Goal: Transaction & Acquisition: Purchase product/service

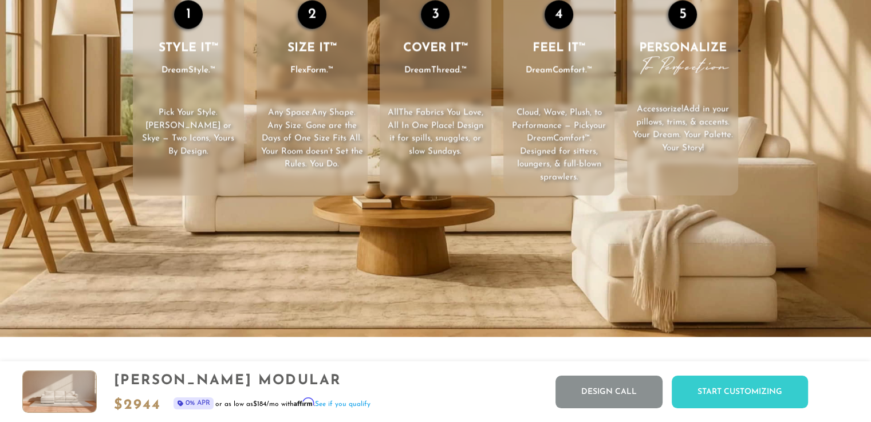
scroll to position [1777, 0]
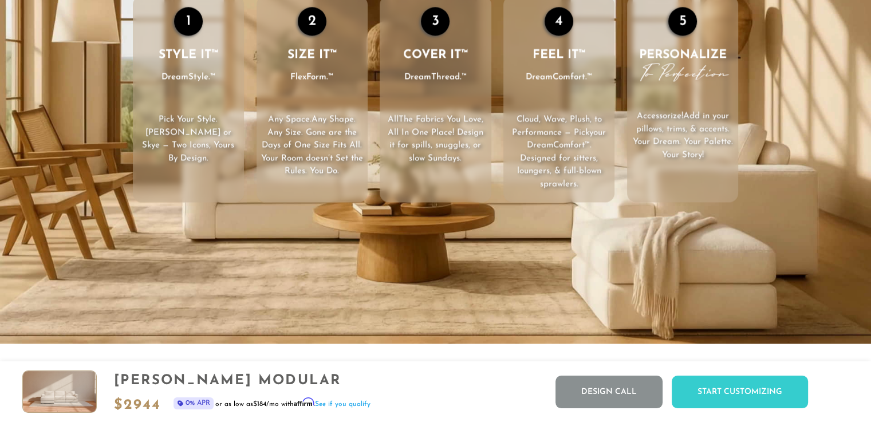
click at [195, 24] on div "1" at bounding box center [188, 21] width 29 height 29
click at [193, 113] on li "1 STYLE IT™ DreamStyle.™ Pick Your Style . Landon or Skye — Two Icons, Yours By…" at bounding box center [188, 98] width 111 height 207
click at [186, 23] on div "1" at bounding box center [188, 21] width 29 height 29
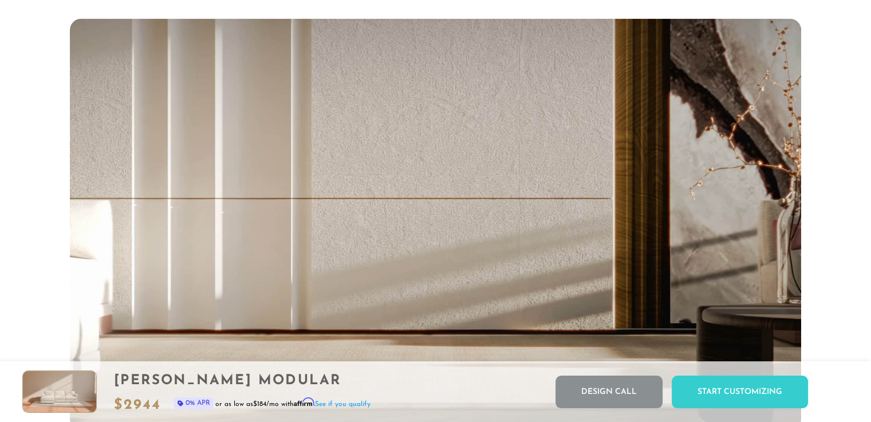
scroll to position [2423, 0]
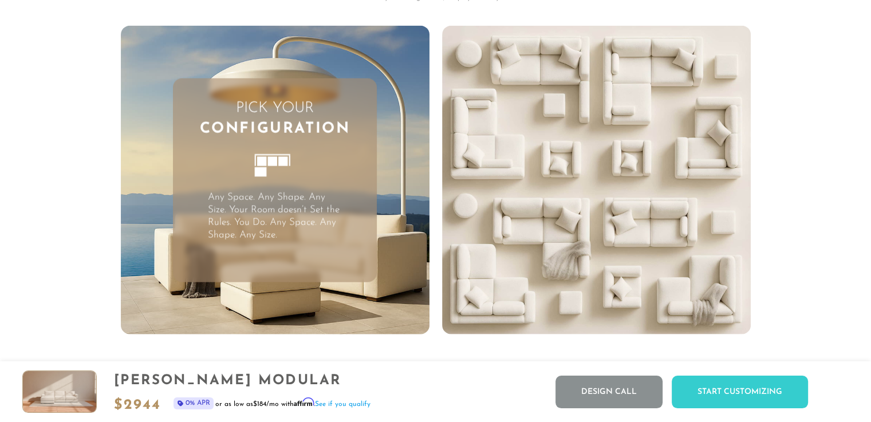
click at [295, 168] on icon at bounding box center [275, 171] width 62 height 62
click at [284, 49] on img at bounding box center [275, 180] width 309 height 309
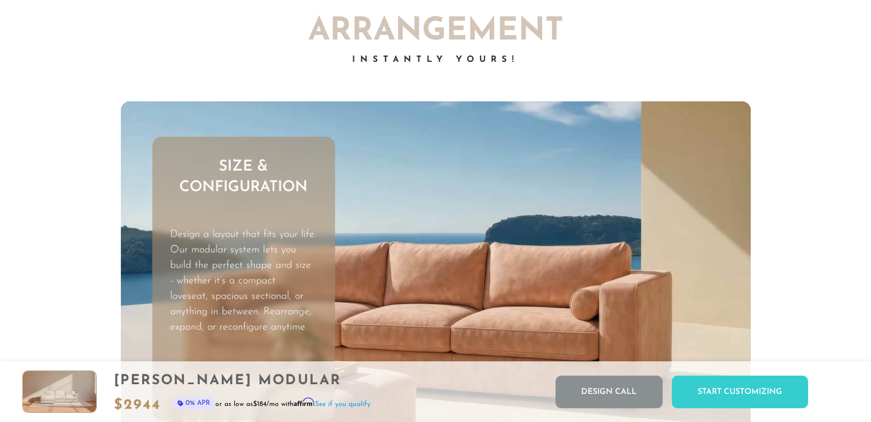
scroll to position [3183, 0]
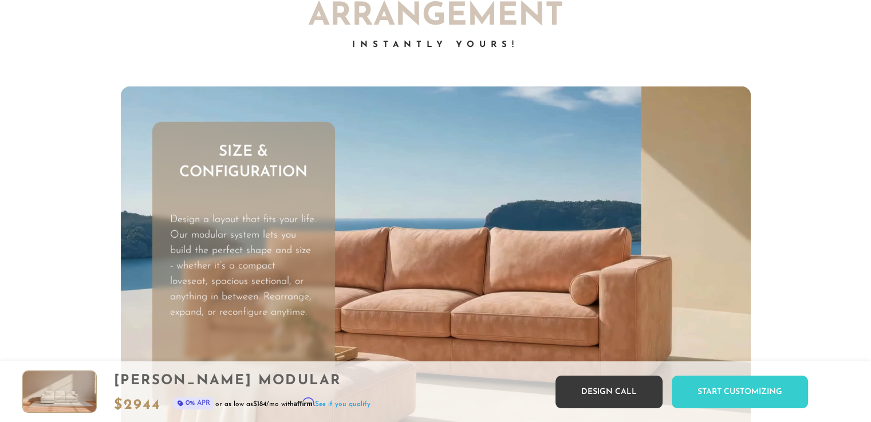
click at [604, 389] on link "Design Call" at bounding box center [609, 392] width 107 height 33
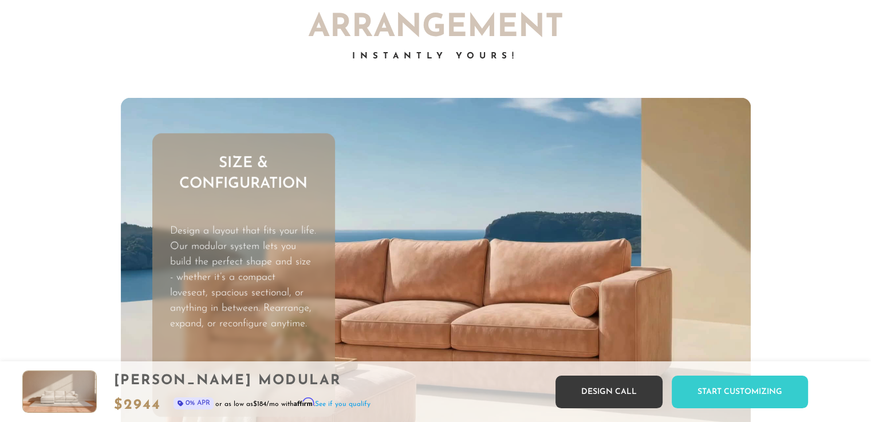
scroll to position [12746, 862]
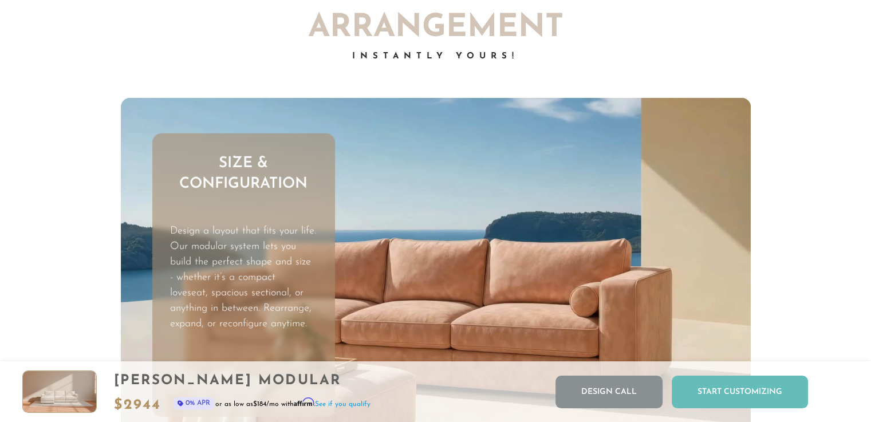
click at [714, 392] on div "Start Customizing" at bounding box center [740, 392] width 136 height 33
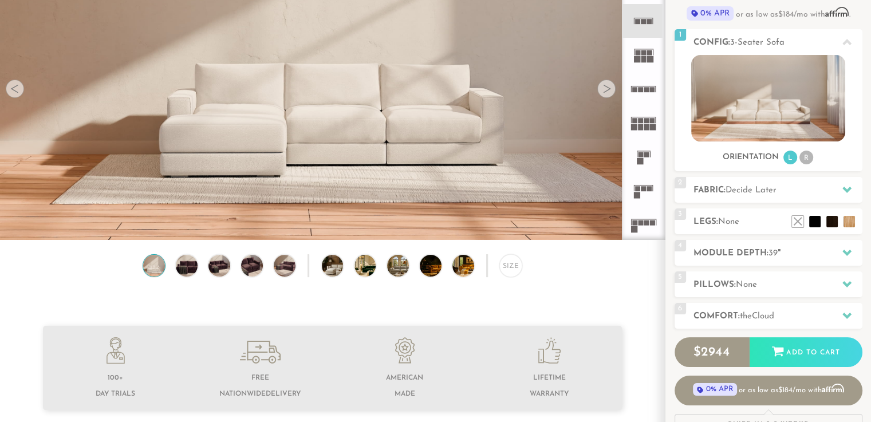
scroll to position [9, 9]
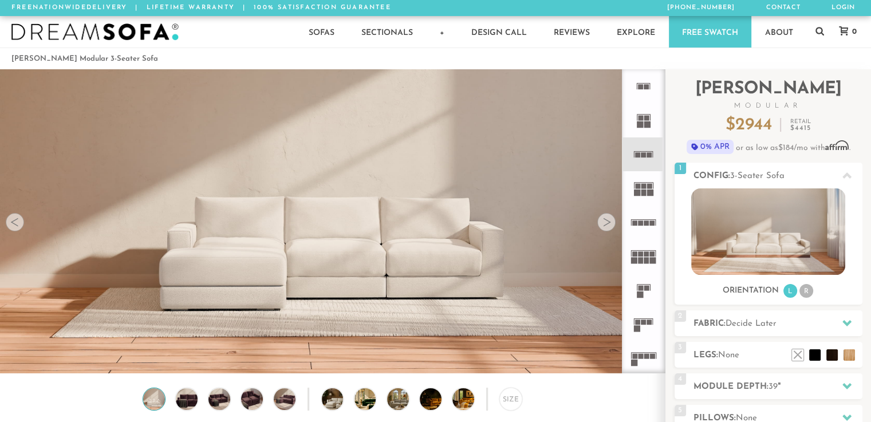
click at [133, 30] on img at bounding box center [94, 31] width 167 height 17
click at [645, 120] on rect at bounding box center [647, 118] width 5 height 5
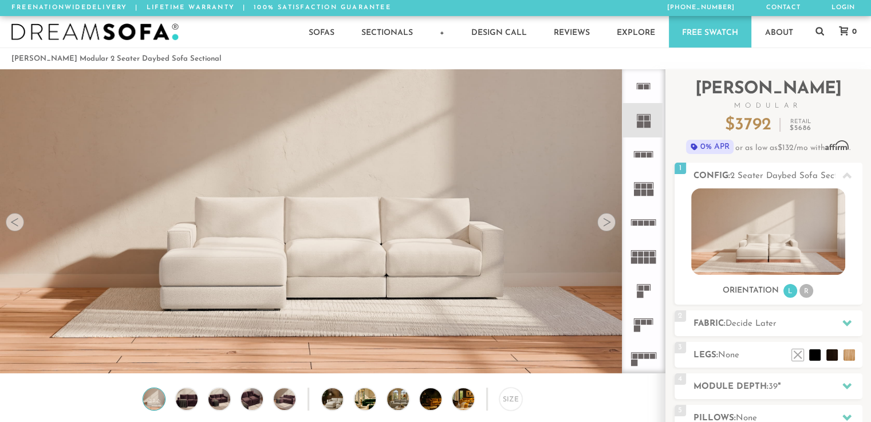
click at [645, 152] on rect at bounding box center [644, 154] width 5 height 5
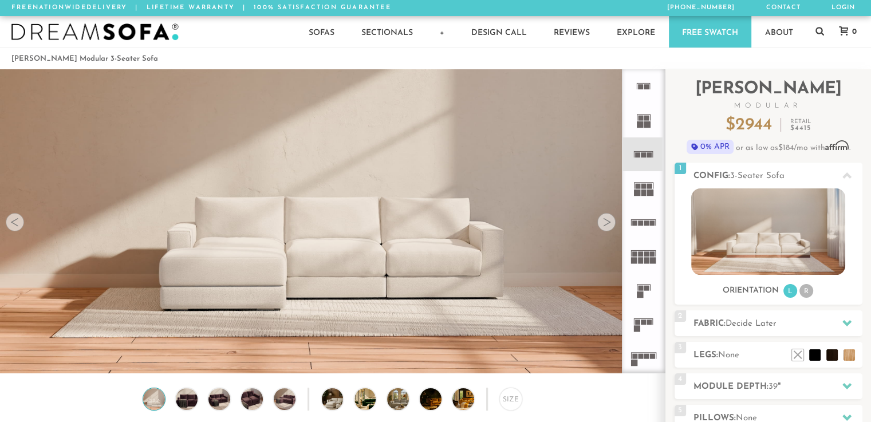
click at [641, 325] on icon at bounding box center [644, 325] width 34 height 34
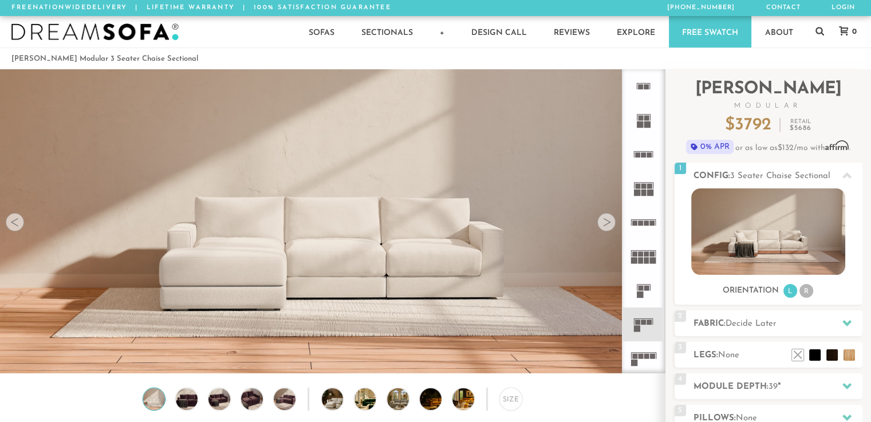
click at [647, 122] on rect at bounding box center [648, 124] width 6 height 6
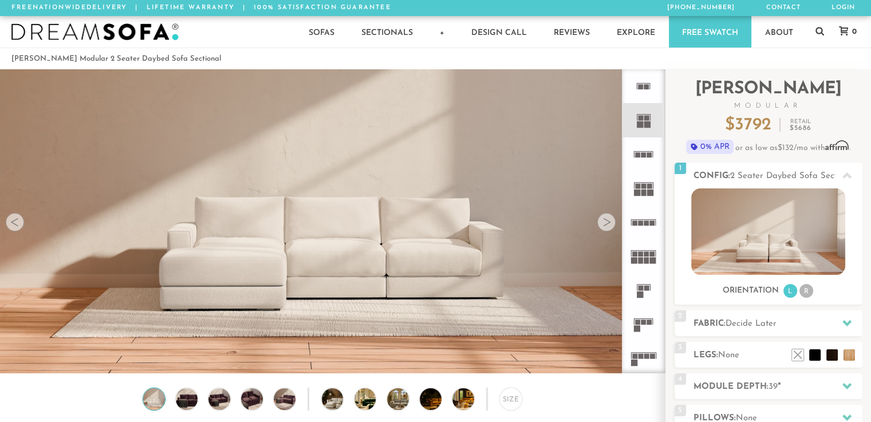
click at [646, 155] on icon at bounding box center [644, 155] width 34 height 34
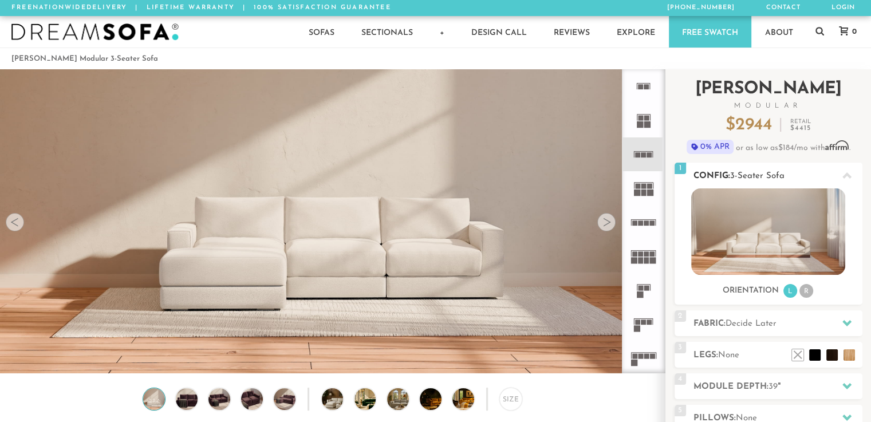
click at [770, 234] on img at bounding box center [769, 231] width 154 height 87
click at [808, 291] on li "R" at bounding box center [807, 291] width 14 height 14
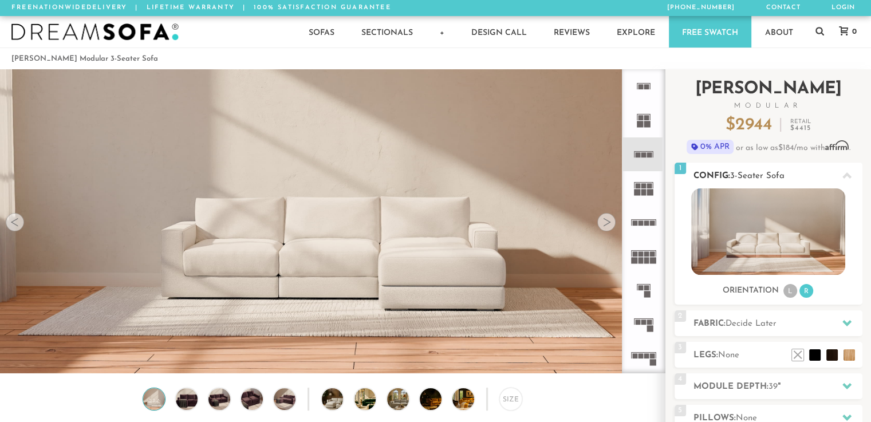
click at [789, 289] on li "L" at bounding box center [791, 291] width 14 height 14
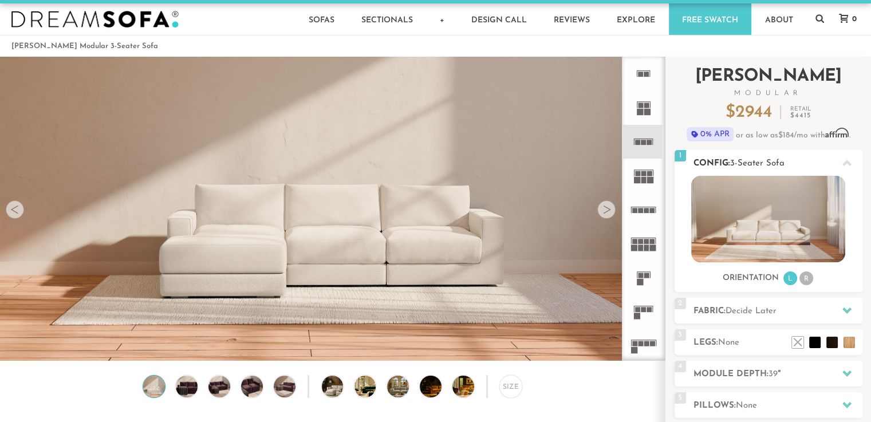
scroll to position [21, 0]
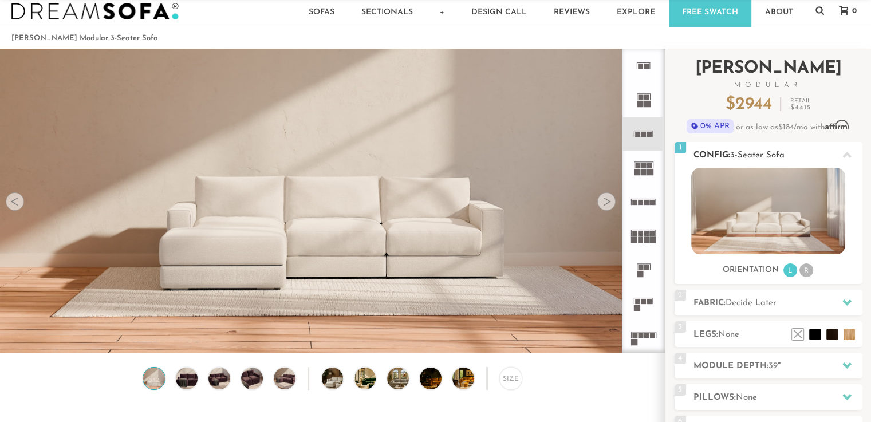
click at [808, 226] on img at bounding box center [769, 211] width 154 height 87
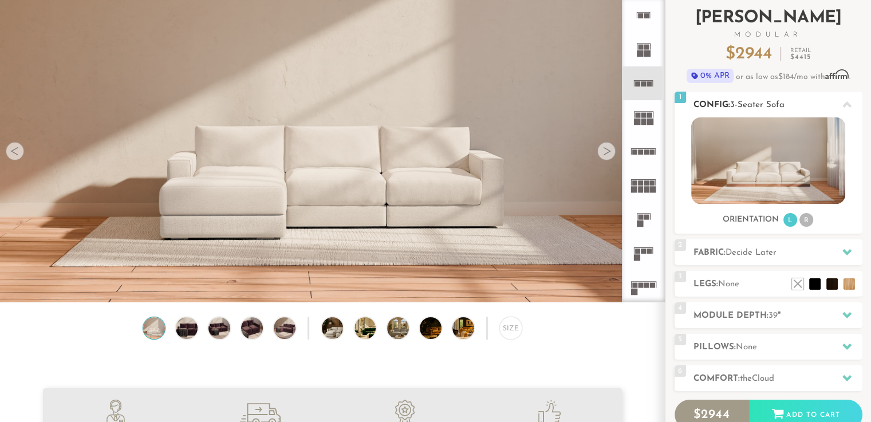
scroll to position [79, 0]
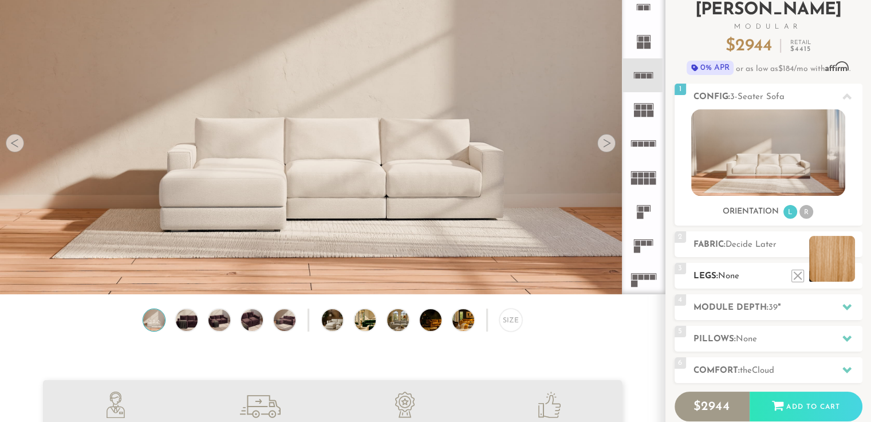
click at [852, 279] on li at bounding box center [833, 259] width 46 height 46
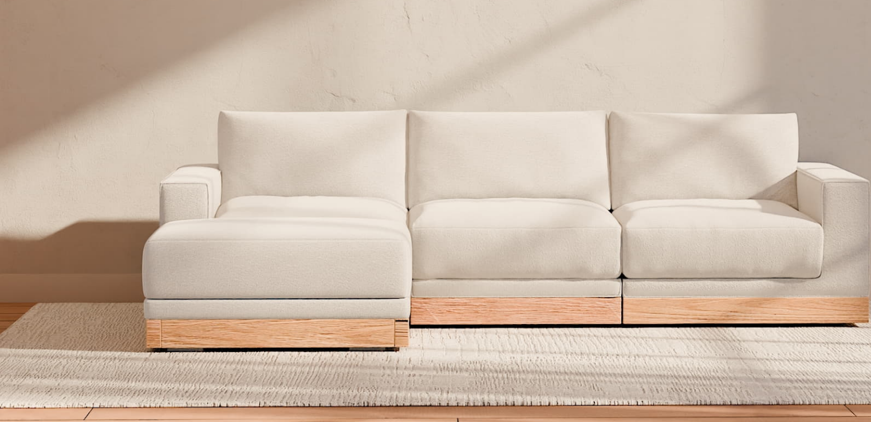
scroll to position [72, 0]
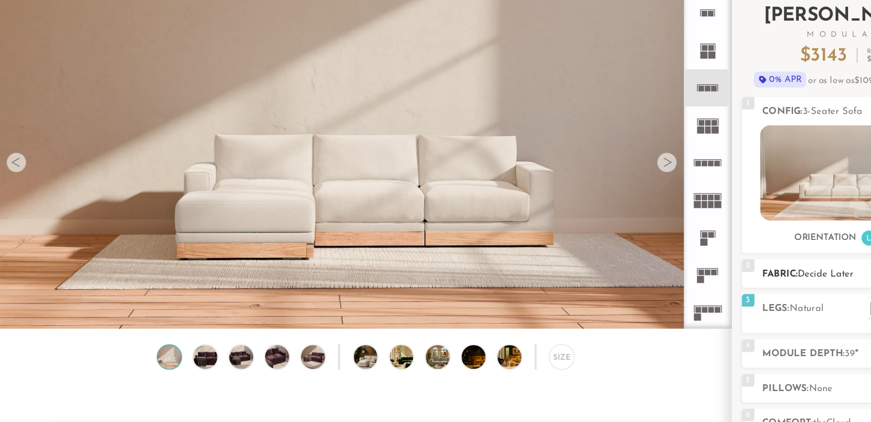
click at [741, 258] on h2 "Fabric: Decide Later" at bounding box center [778, 251] width 169 height 13
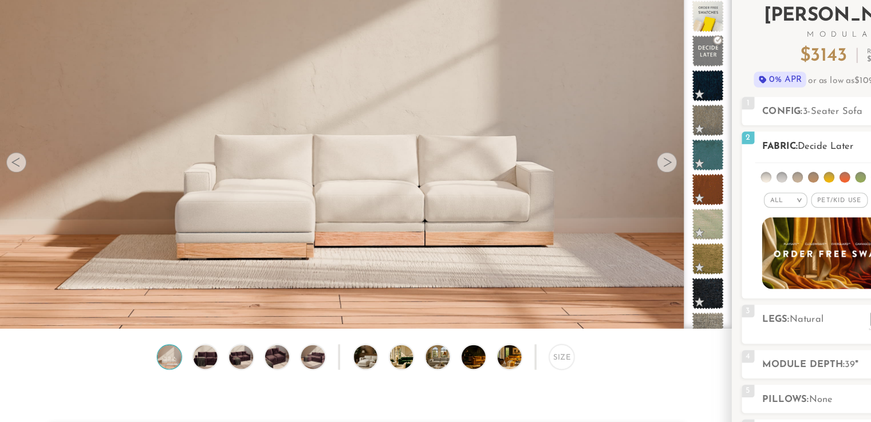
click at [769, 182] on span "Pet/Kid Use x" at bounding box center [764, 185] width 52 height 14
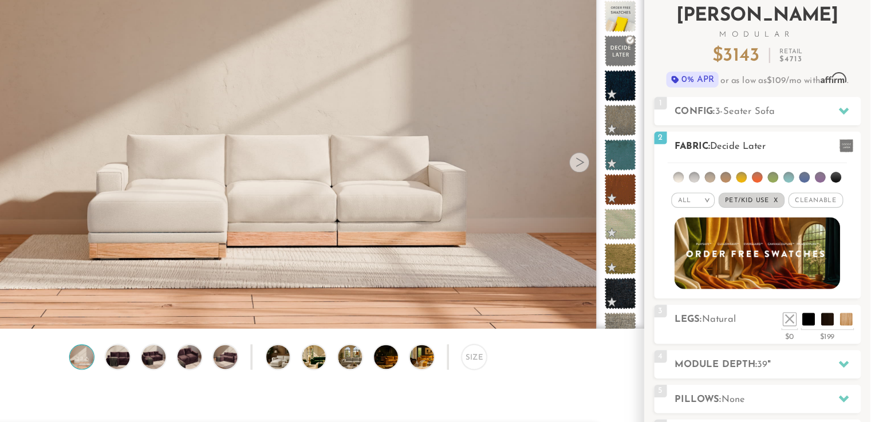
click at [816, 180] on span "Cleanable x" at bounding box center [821, 185] width 49 height 14
click at [712, 162] on li at bounding box center [711, 164] width 10 height 10
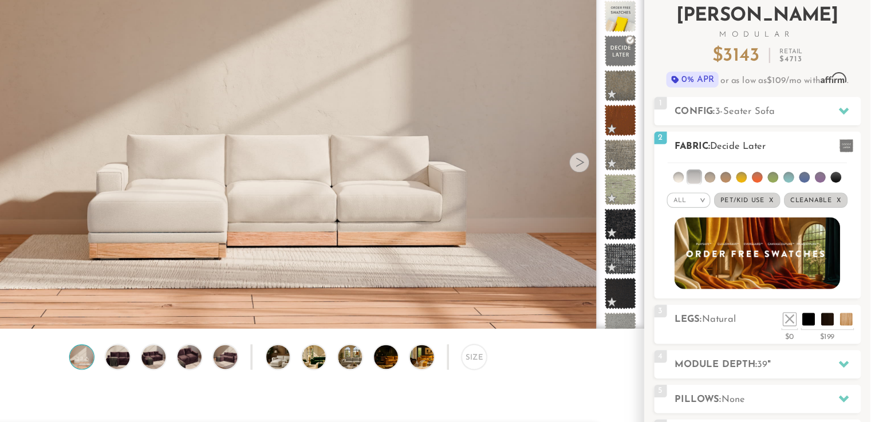
click at [775, 136] on span "Decide Later" at bounding box center [751, 135] width 51 height 9
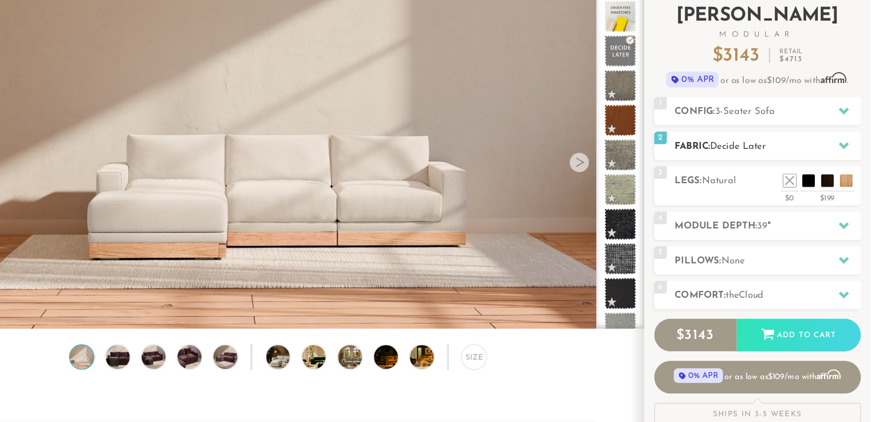
click at [786, 139] on h2 "Fabric: Decide Later" at bounding box center [778, 135] width 169 height 13
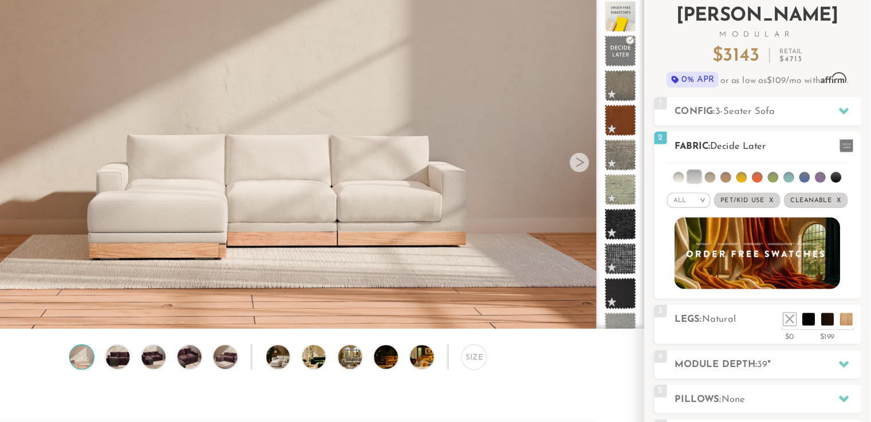
click at [810, 166] on li at bounding box center [812, 164] width 10 height 10
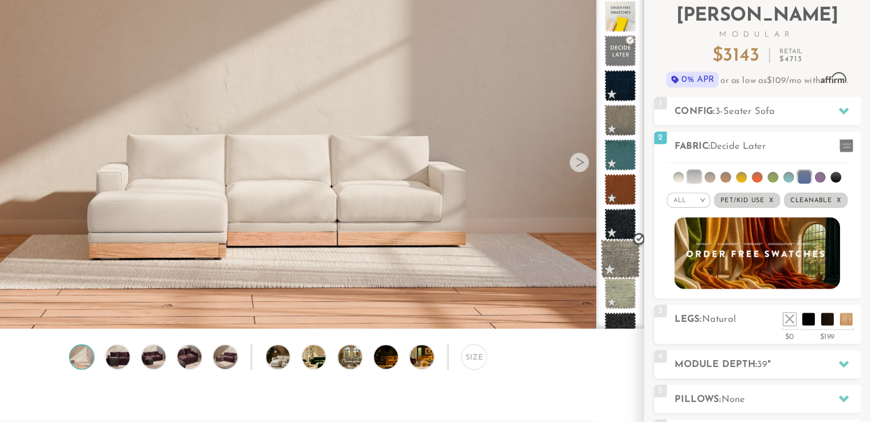
click at [641, 229] on span at bounding box center [644, 238] width 36 height 36
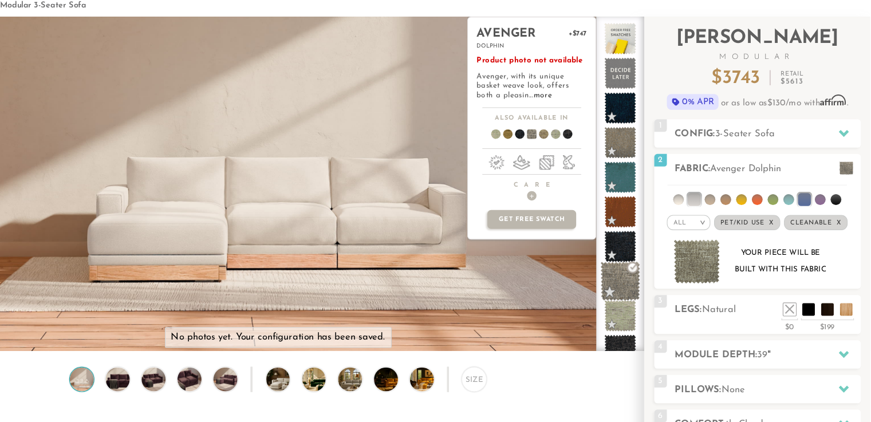
scroll to position [17, 0]
click at [847, 155] on icon at bounding box center [847, 158] width 9 height 9
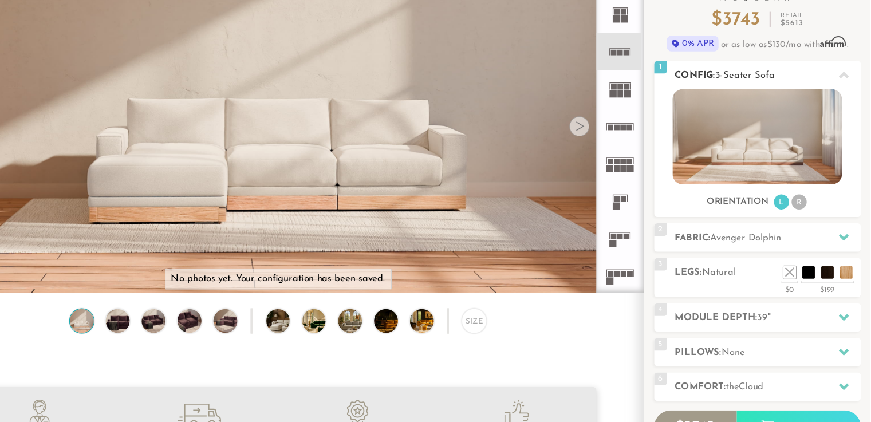
scroll to position [73, 0]
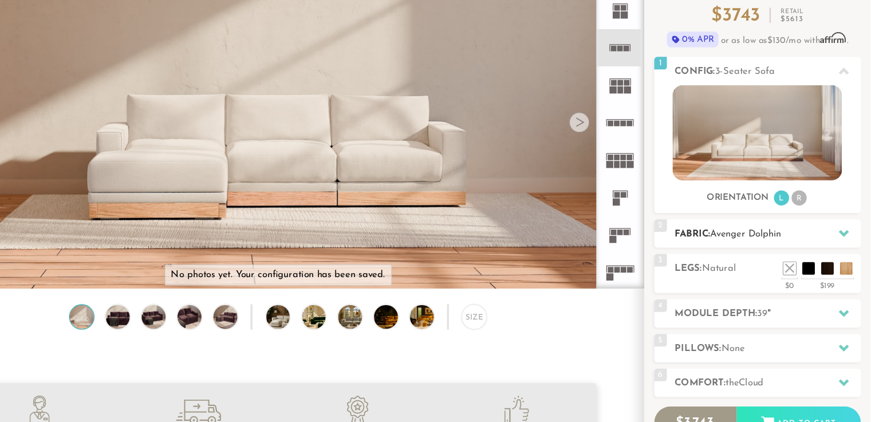
click at [843, 252] on icon at bounding box center [847, 250] width 9 height 9
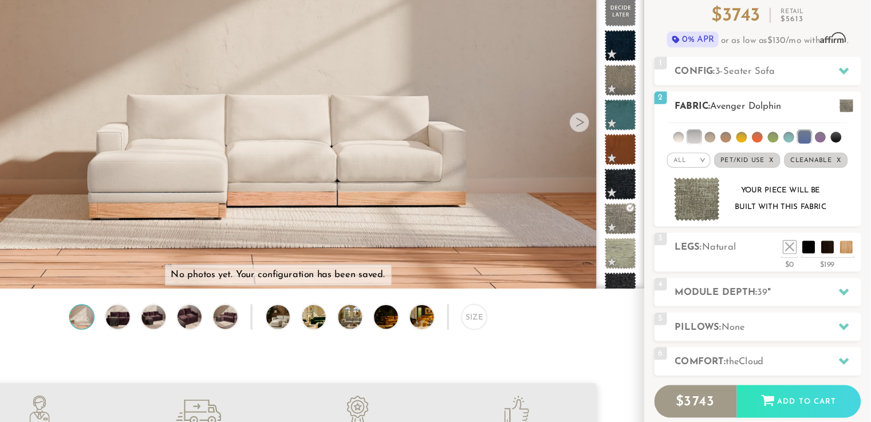
click at [698, 157] on ul at bounding box center [768, 160] width 163 height 21
click at [643, 48] on span at bounding box center [644, 48] width 36 height 36
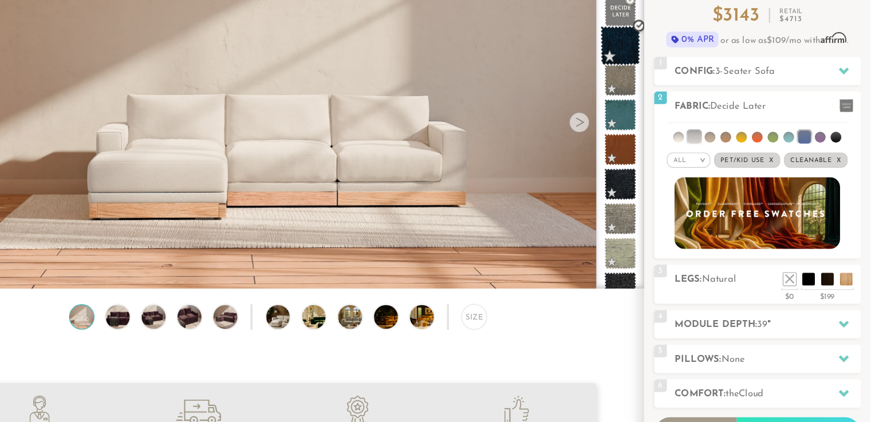
click at [643, 76] on span at bounding box center [644, 80] width 36 height 36
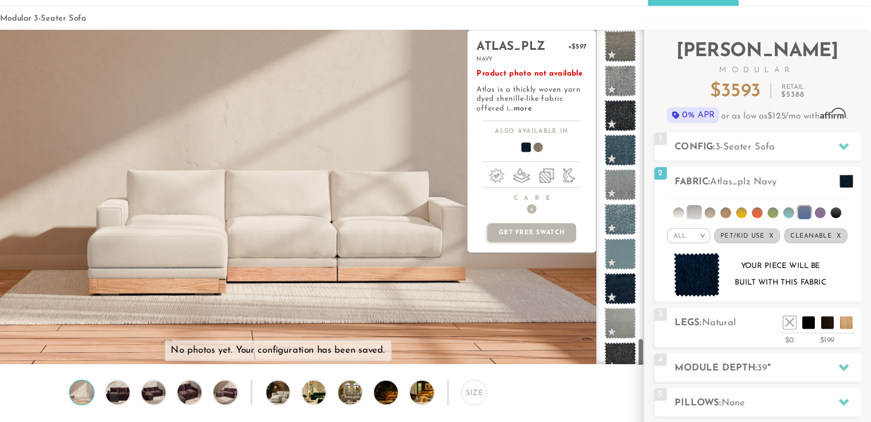
scroll to position [3198, 0]
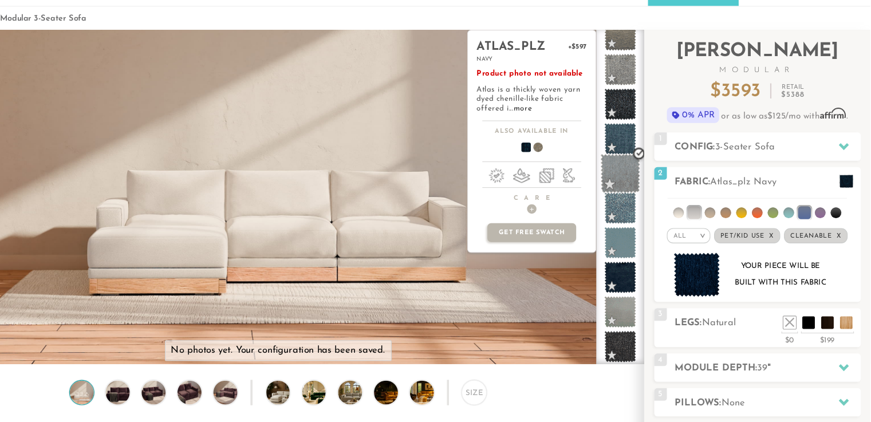
click at [640, 156] on span at bounding box center [644, 158] width 36 height 36
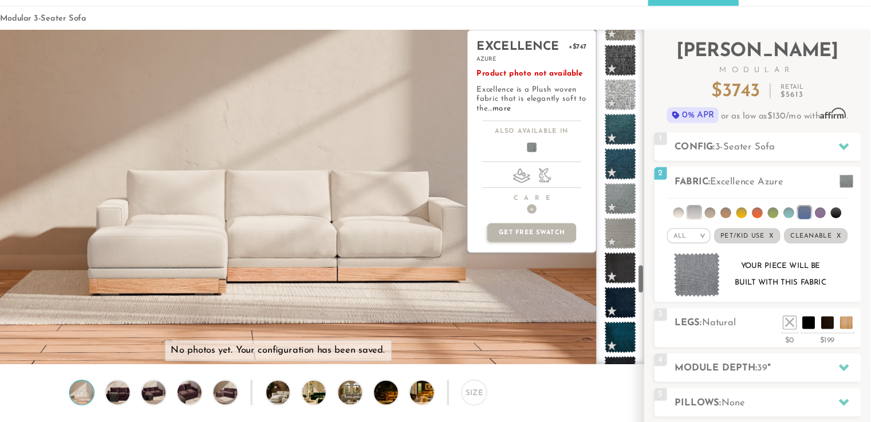
scroll to position [2418, 0]
click at [641, 179] on span at bounding box center [644, 181] width 36 height 36
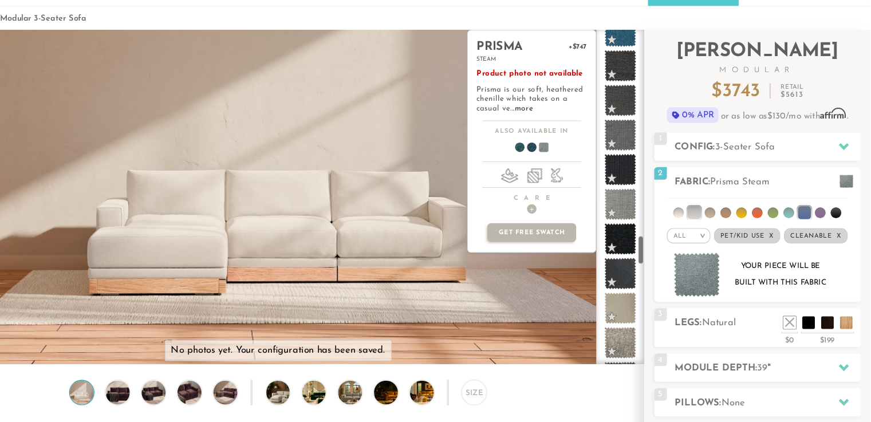
scroll to position [2124, 0]
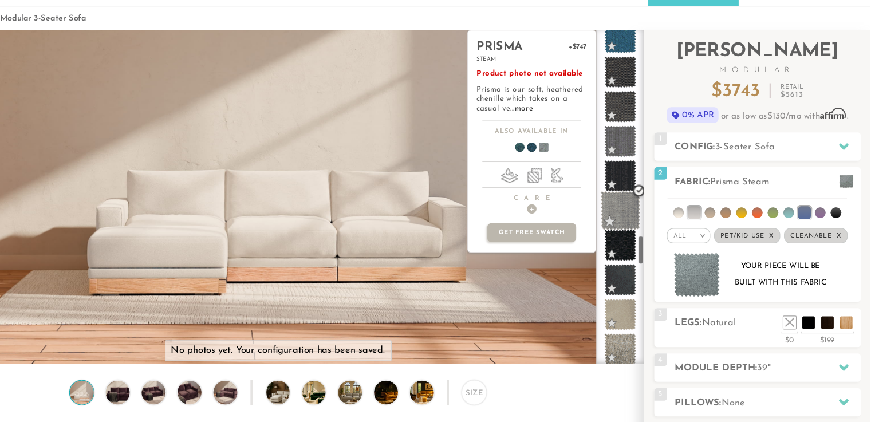
click at [642, 191] on span at bounding box center [644, 192] width 36 height 36
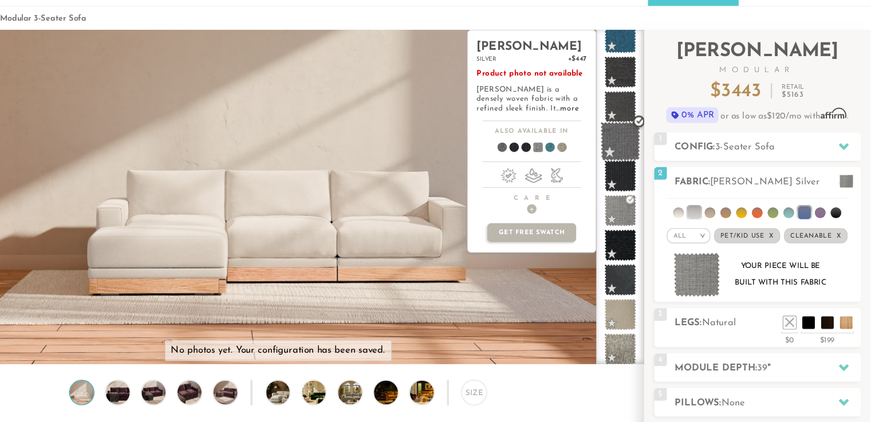
click at [644, 125] on span at bounding box center [644, 129] width 36 height 36
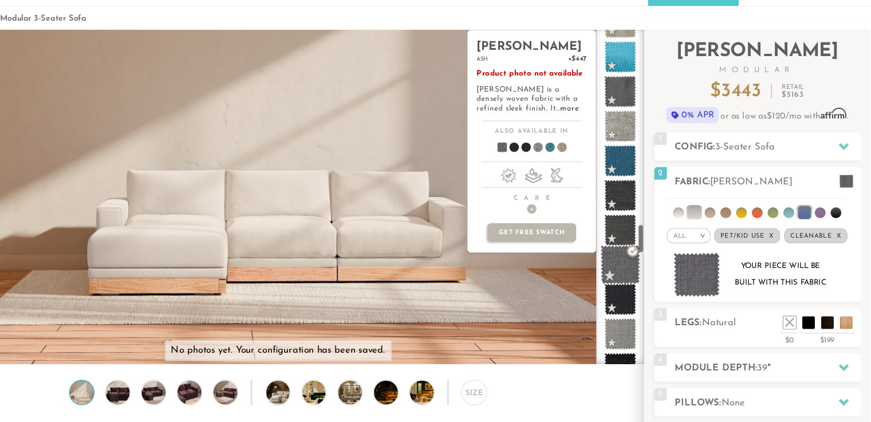
scroll to position [2011, 0]
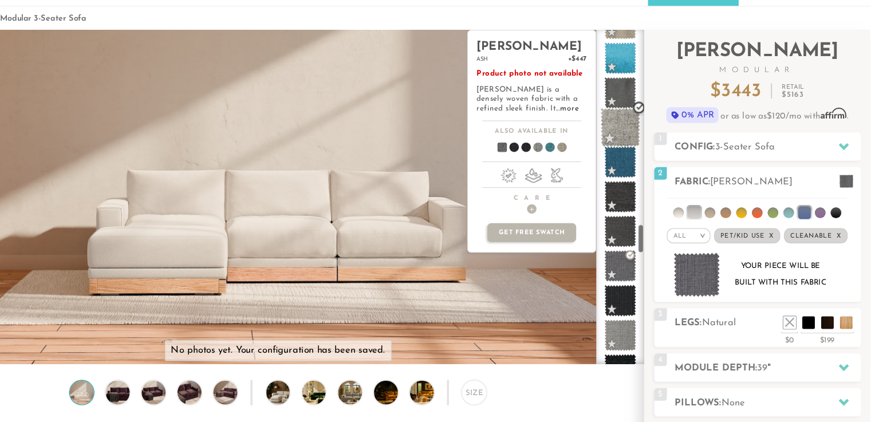
click at [642, 111] on span at bounding box center [644, 116] width 36 height 36
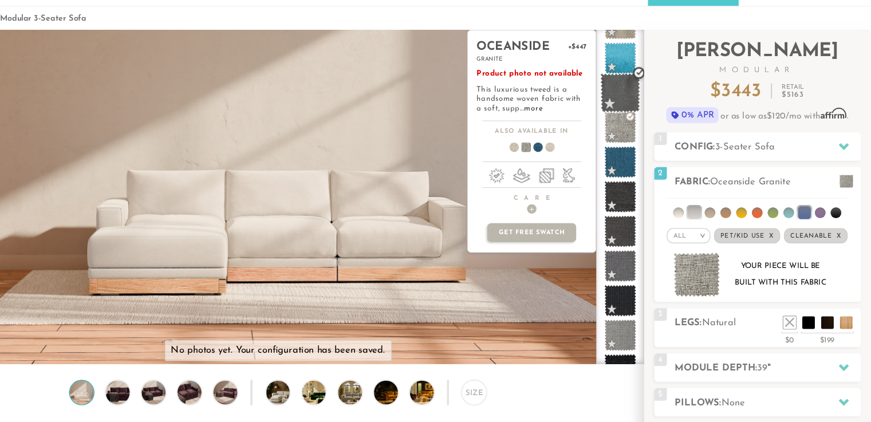
click at [639, 76] on span at bounding box center [644, 84] width 36 height 36
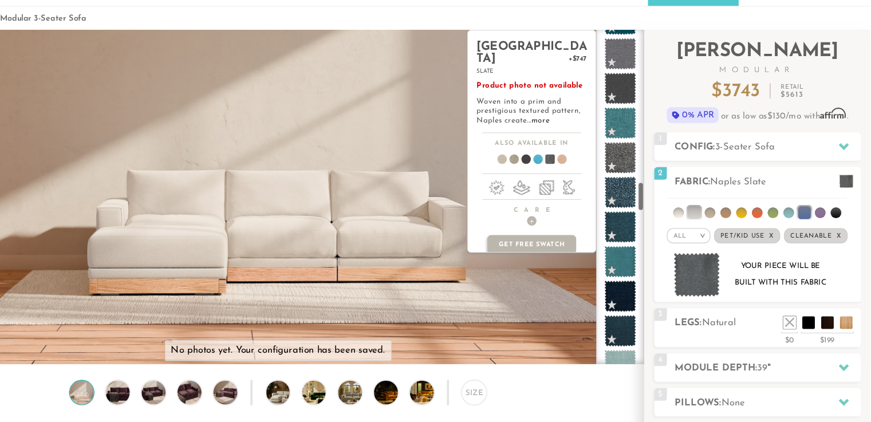
scroll to position [1577, 0]
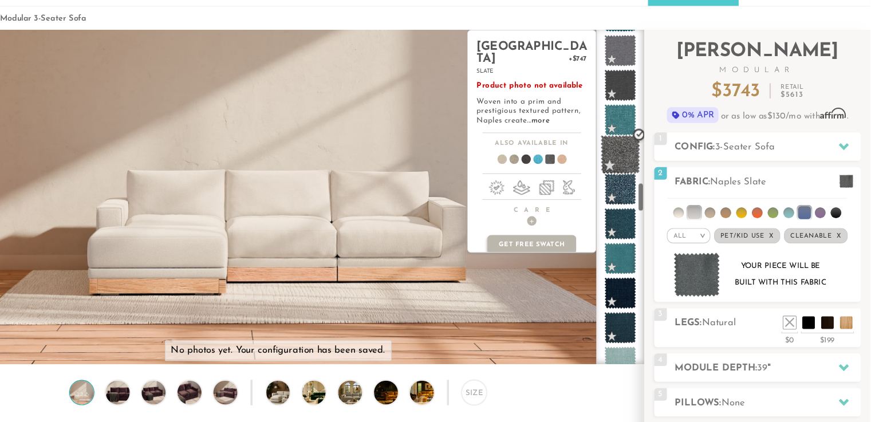
click at [643, 137] on span at bounding box center [644, 141] width 36 height 36
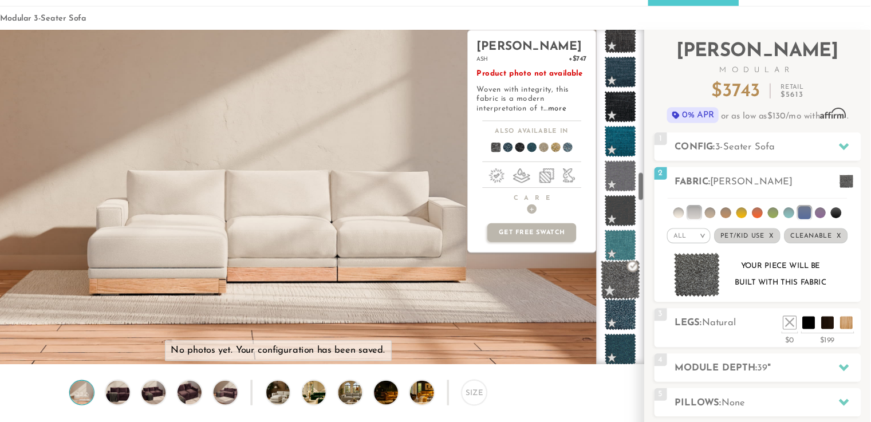
scroll to position [1462, 0]
click at [641, 158] on span at bounding box center [644, 161] width 36 height 36
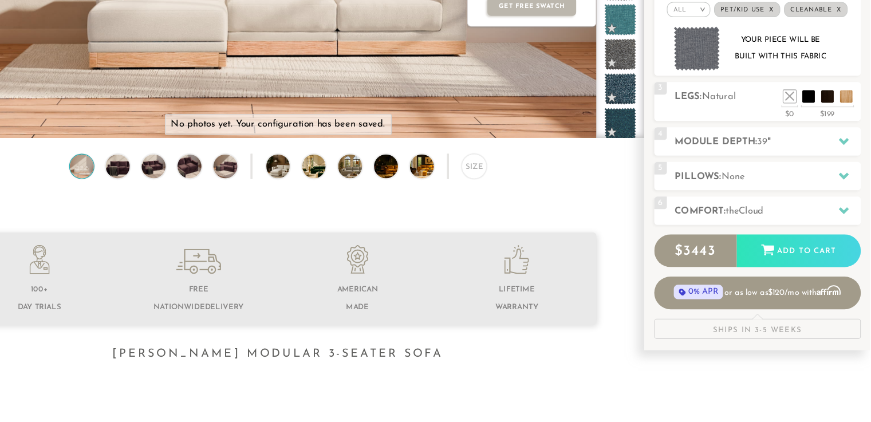
scroll to position [212, 0]
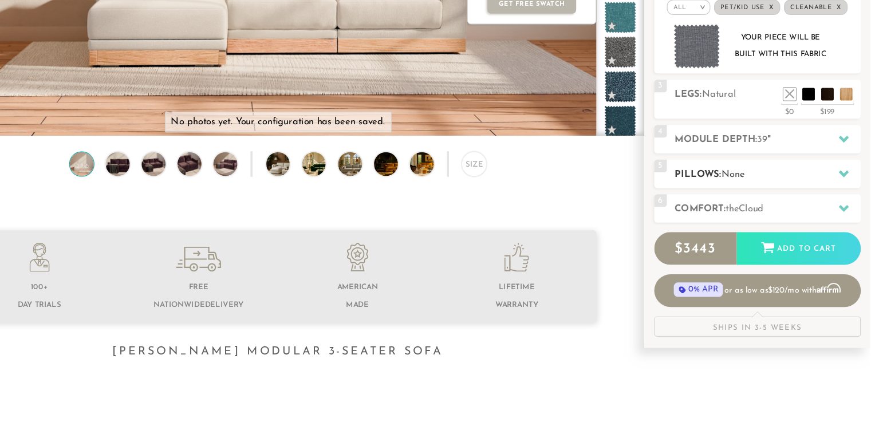
click at [728, 201] on h2 "Pillows: None" at bounding box center [778, 196] width 169 height 13
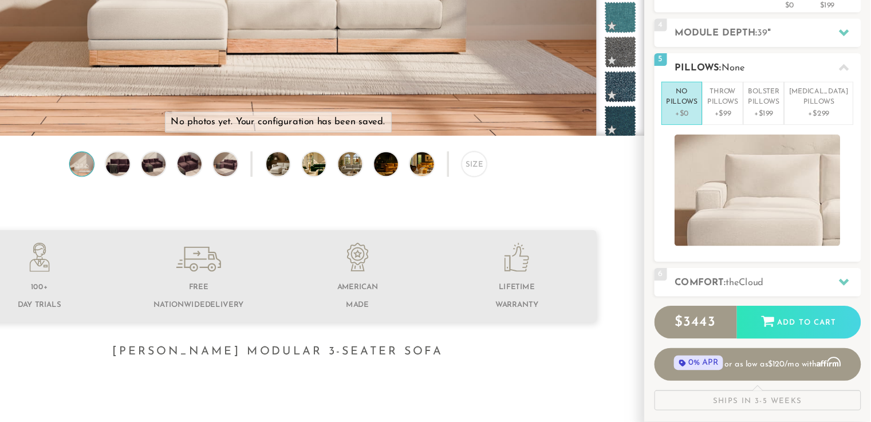
click at [712, 136] on p "+$0" at bounding box center [700, 141] width 28 height 10
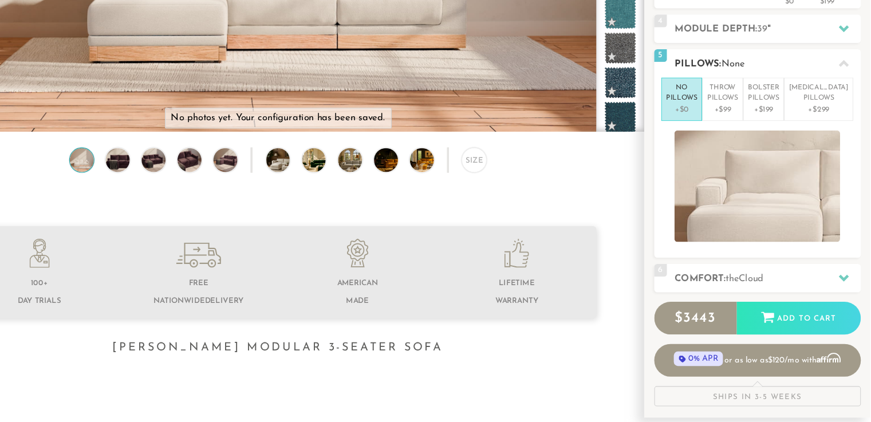
scroll to position [215, 0]
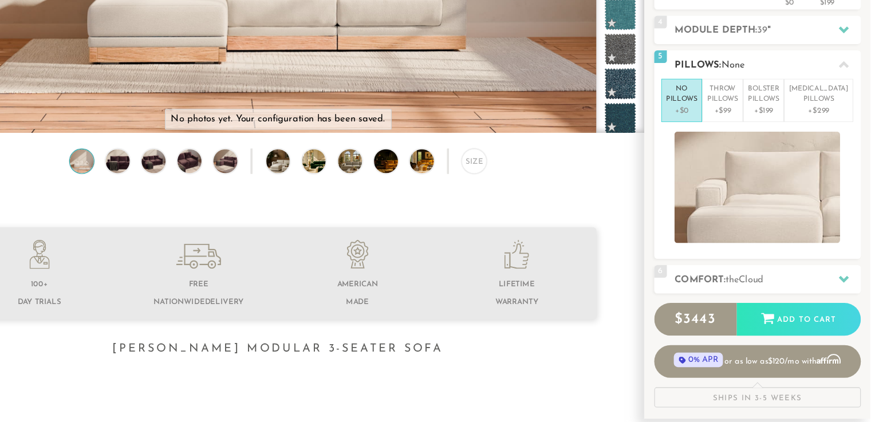
click at [846, 93] on icon at bounding box center [847, 96] width 9 height 6
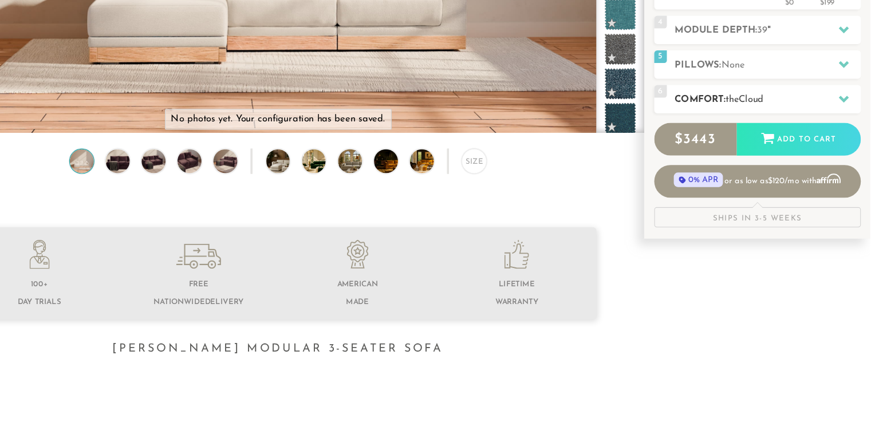
click at [780, 123] on h2 "Comfort: the Cloud" at bounding box center [778, 127] width 169 height 13
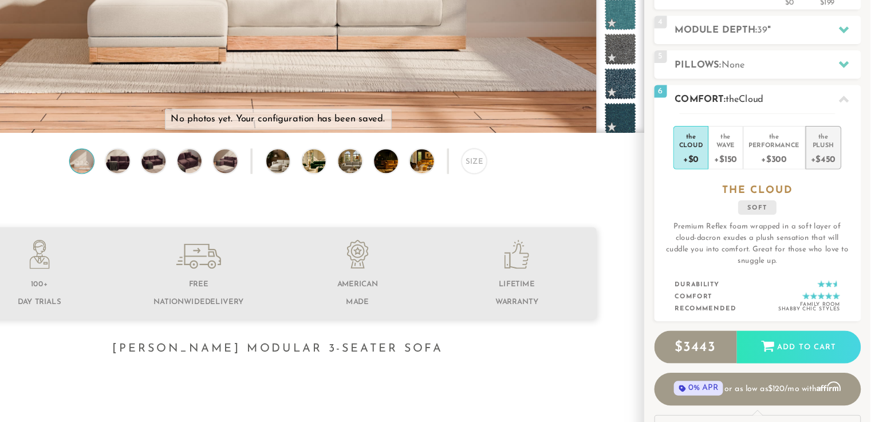
click at [831, 175] on div "+$450" at bounding box center [829, 181] width 22 height 17
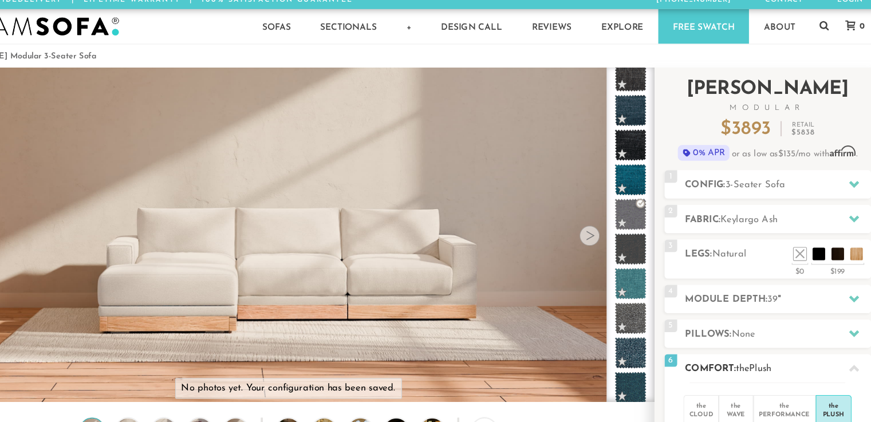
scroll to position [0, 0]
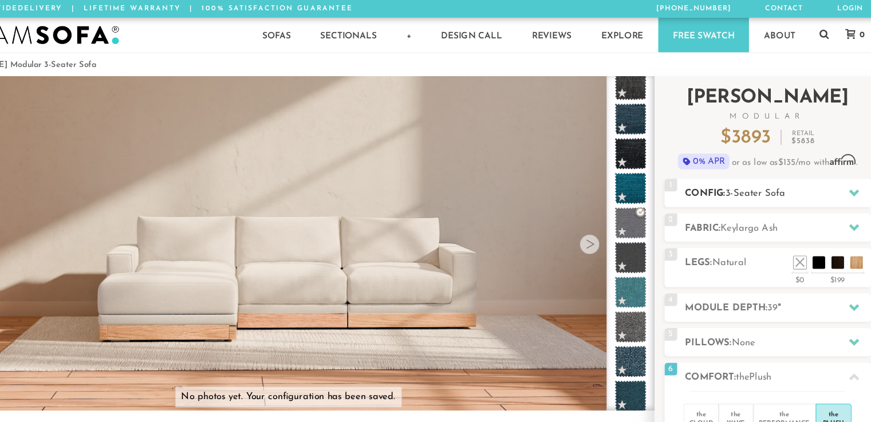
click at [726, 178] on h2 "Config: 3-Seater Sofa" at bounding box center [778, 176] width 169 height 13
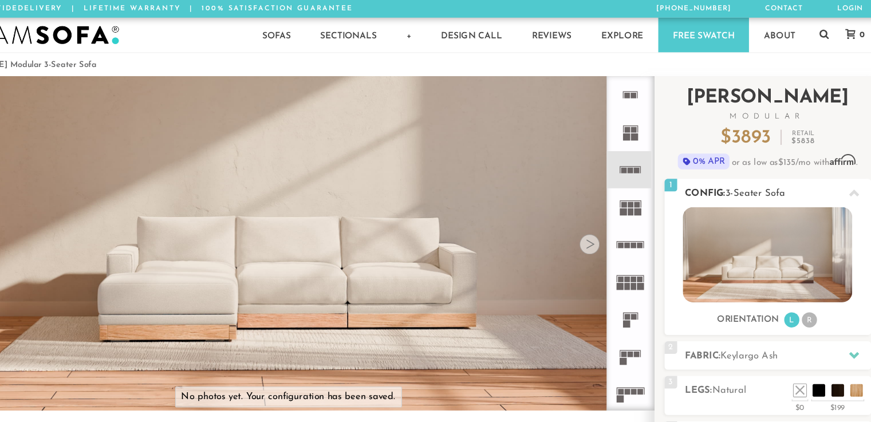
click at [751, 239] on img at bounding box center [769, 231] width 154 height 87
click at [772, 240] on img at bounding box center [769, 231] width 154 height 87
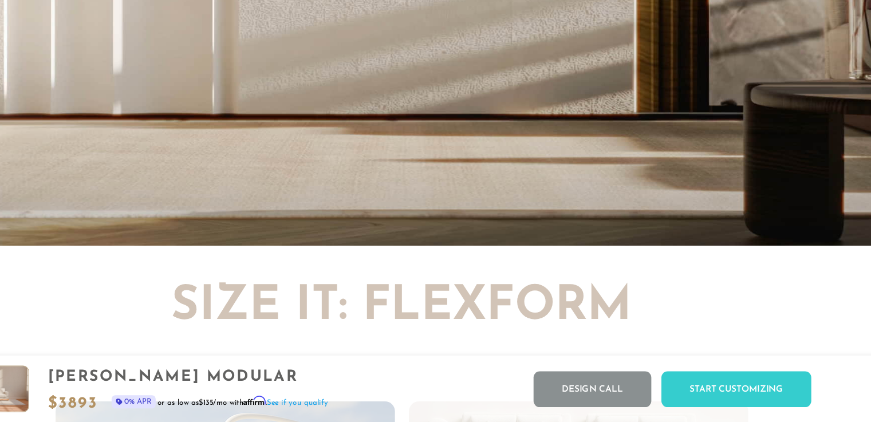
scroll to position [2535, 0]
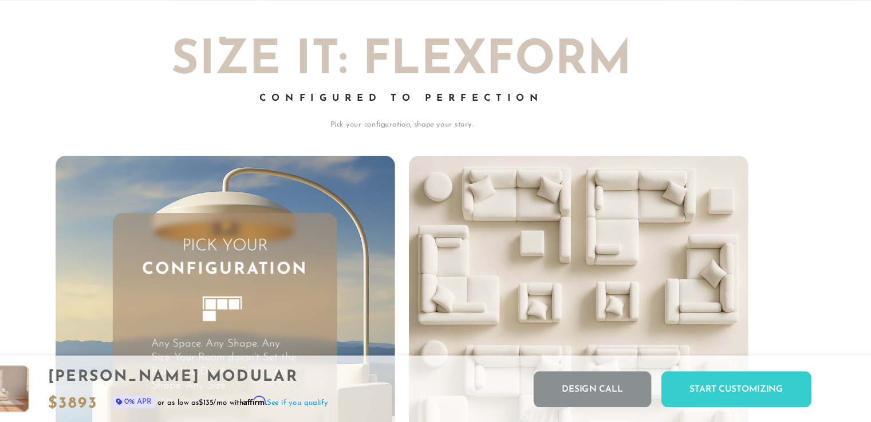
click at [401, 157] on p "Pick your configuration, shape your story." at bounding box center [436, 152] width 630 height 10
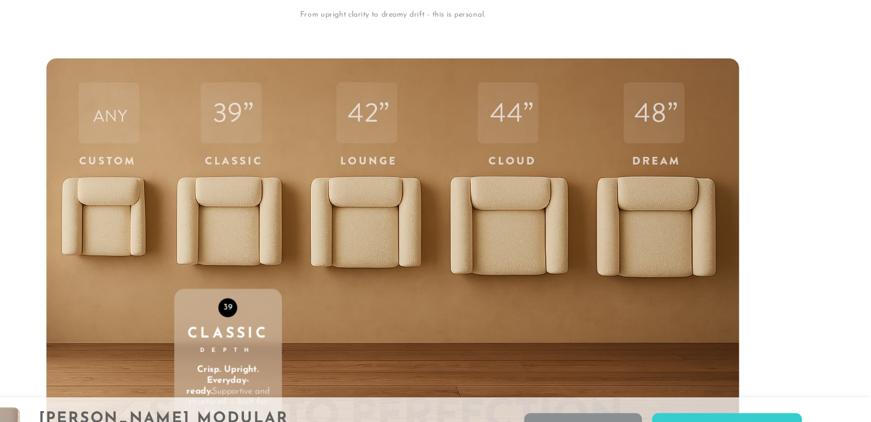
scroll to position [3850, 0]
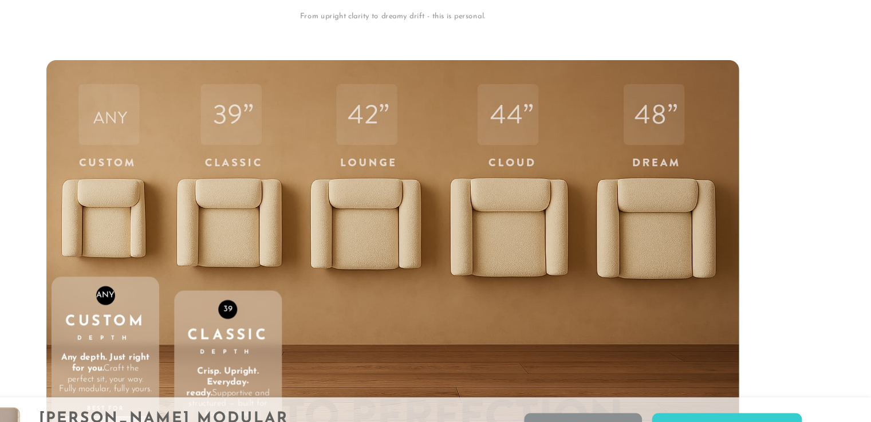
click at [168, 281] on div "ANY Custom Depth Any depth. Just right for you. Craft the perfect sit, your way…" at bounding box center [174, 392] width 98 height 280
click at [163, 206] on div "ANY Custom Depth Any depth. Just right for you. Craft the perfect sit, your way…" at bounding box center [174, 297] width 98 height 487
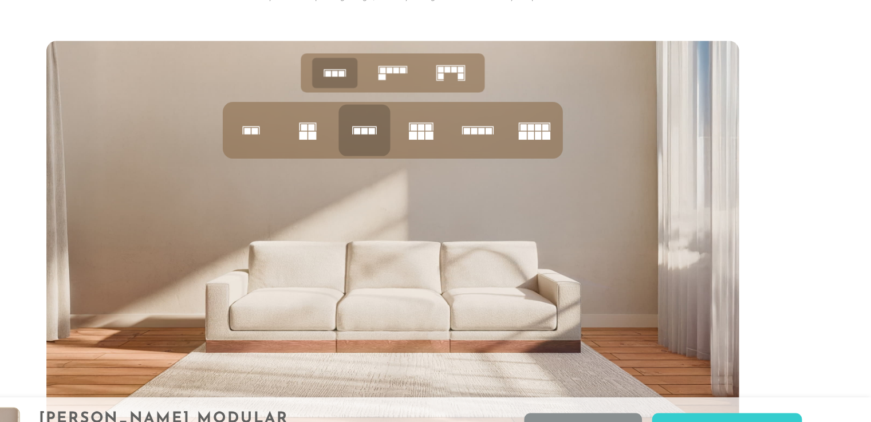
scroll to position [4522, 0]
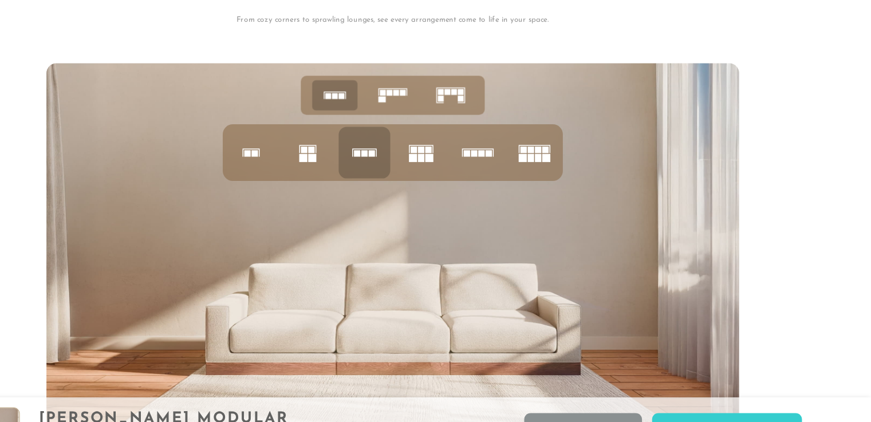
click at [455, 137] on rect at bounding box center [455, 136] width 6 height 6
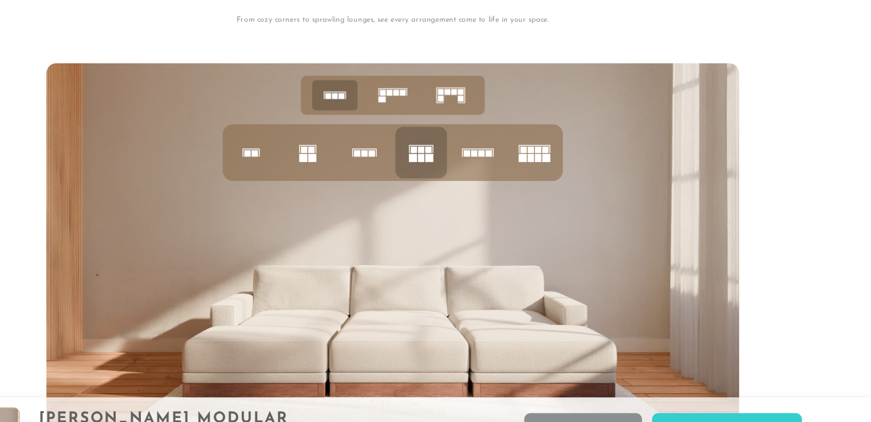
click at [405, 140] on rect at bounding box center [403, 139] width 6 height 6
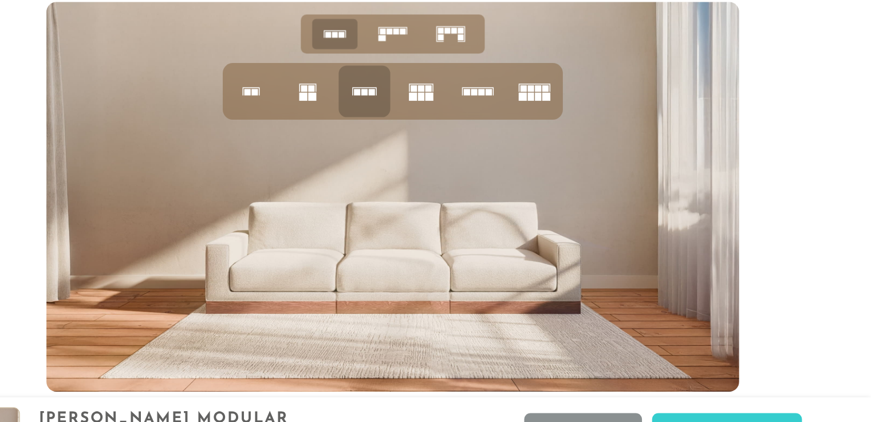
scroll to position [4577, 0]
click at [359, 89] on rect at bounding box center [362, 88] width 7 height 7
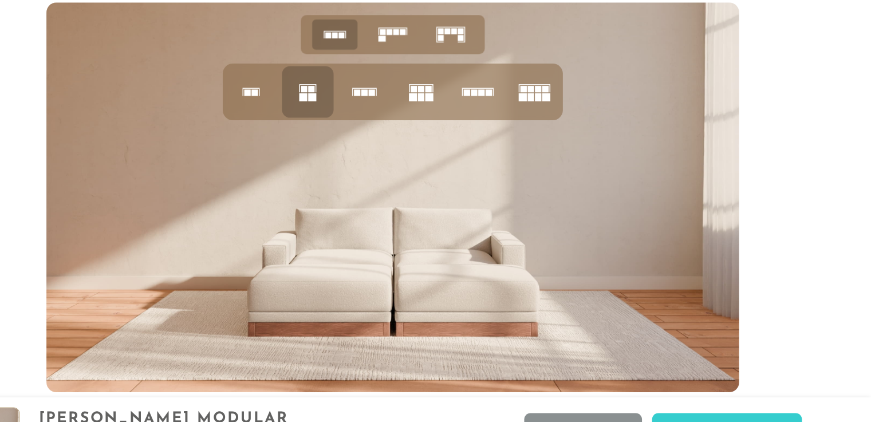
click at [412, 92] on icon at bounding box center [410, 83] width 39 height 39
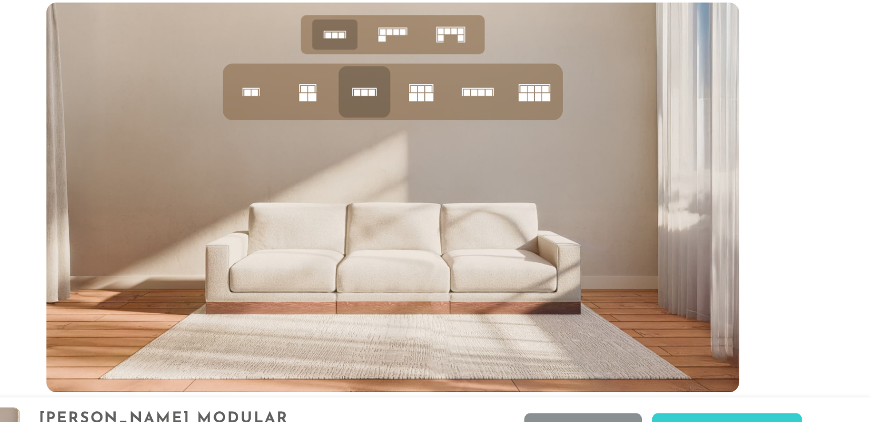
click at [430, 32] on icon at bounding box center [436, 32] width 36 height 36
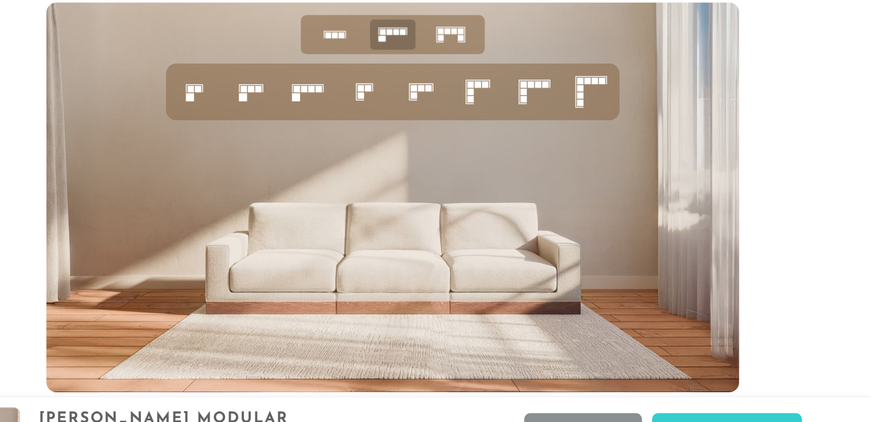
click at [310, 92] on icon at bounding box center [307, 83] width 39 height 39
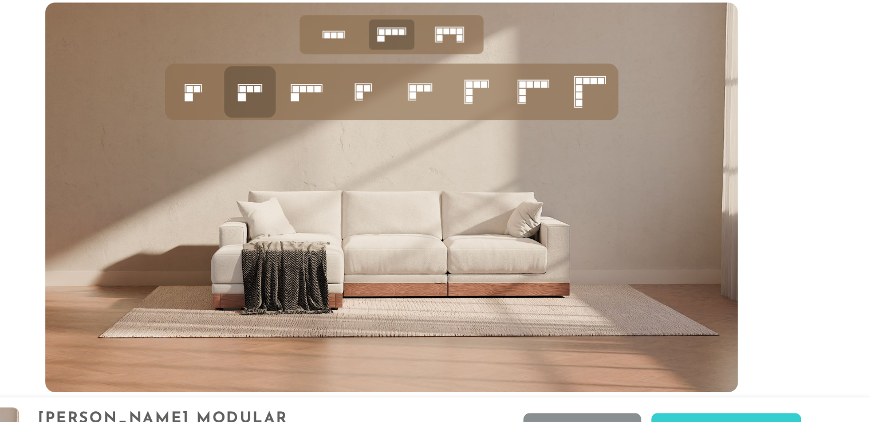
click at [378, 35] on rect at bounding box center [376, 32] width 5 height 5
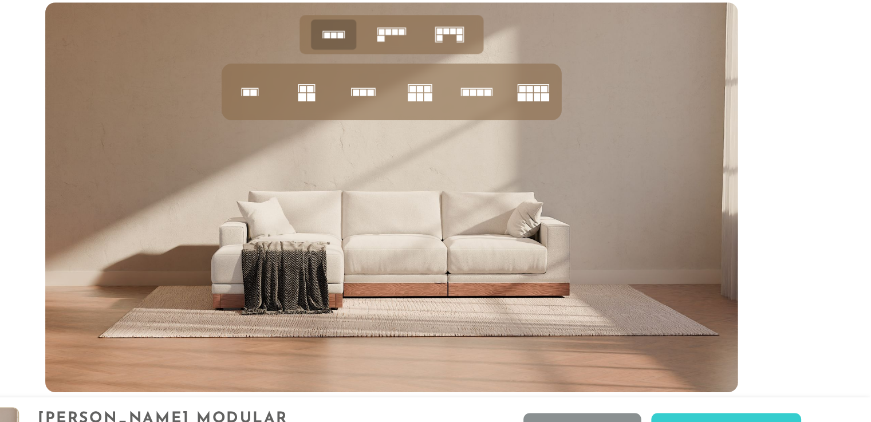
click at [315, 94] on icon at bounding box center [307, 83] width 39 height 39
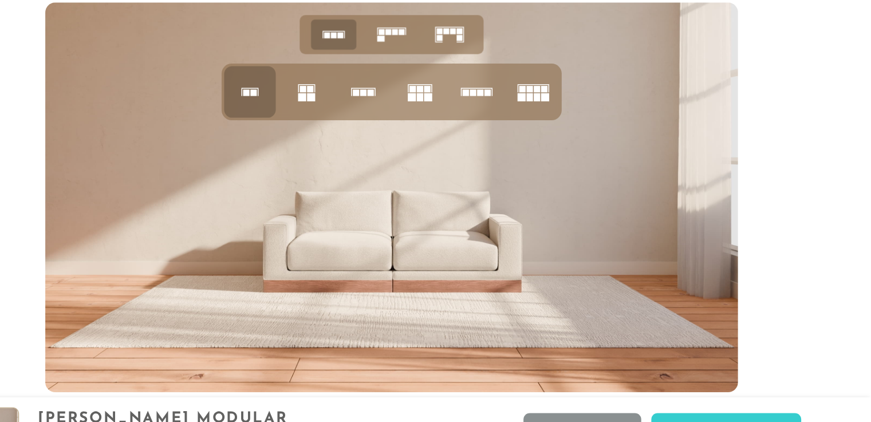
click at [409, 87] on rect at bounding box center [410, 84] width 6 height 6
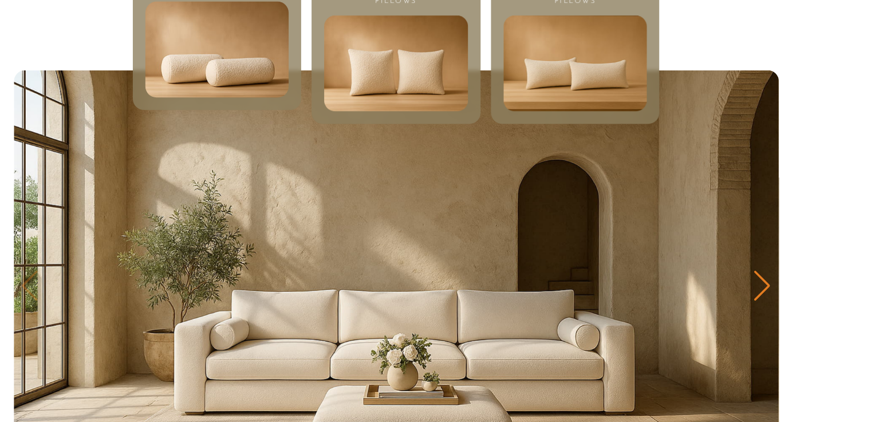
scroll to position [5671, 0]
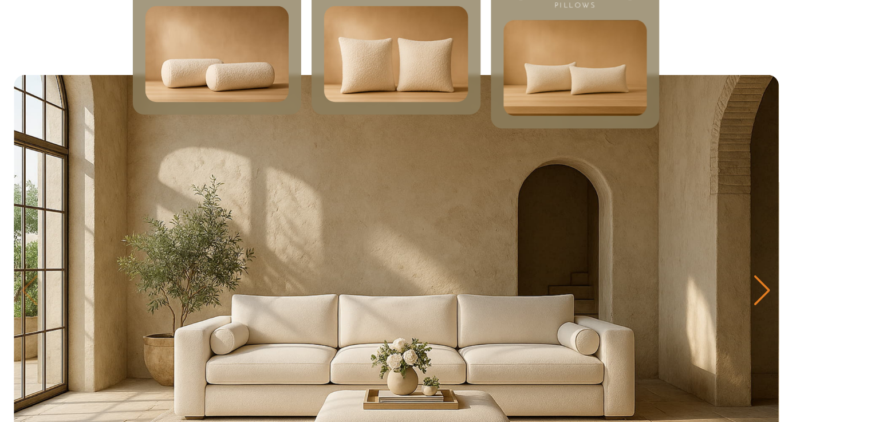
click at [430, 48] on img at bounding box center [436, 45] width 142 height 96
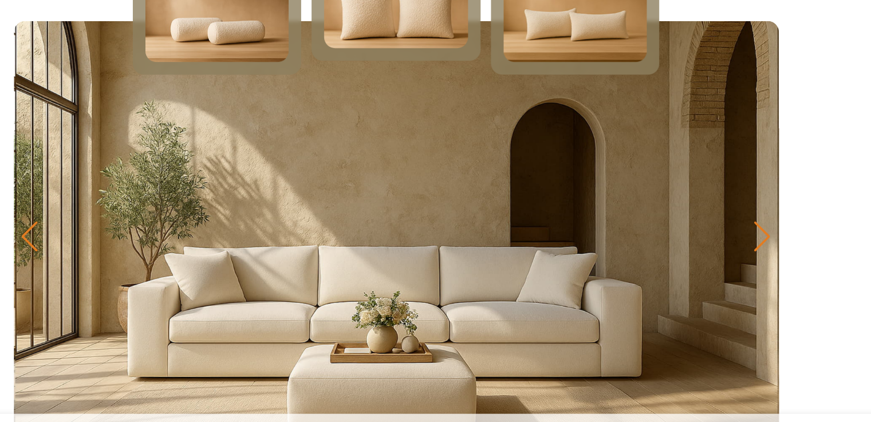
scroll to position [5696, 0]
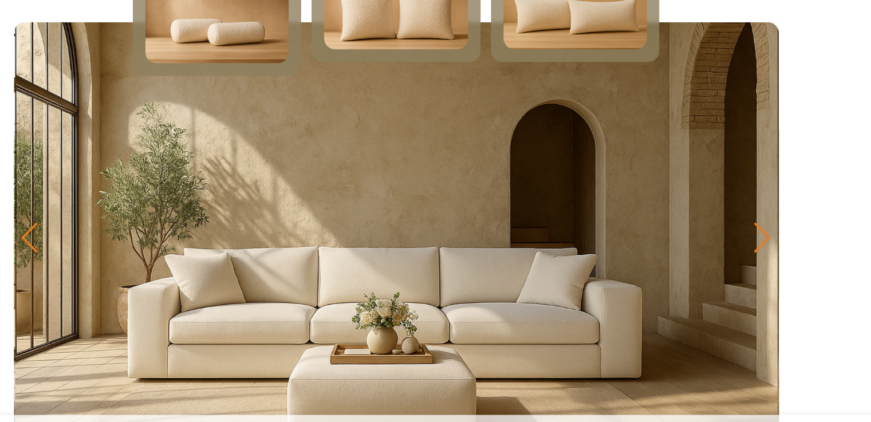
click at [584, 49] on img at bounding box center [584, 21] width 142 height 96
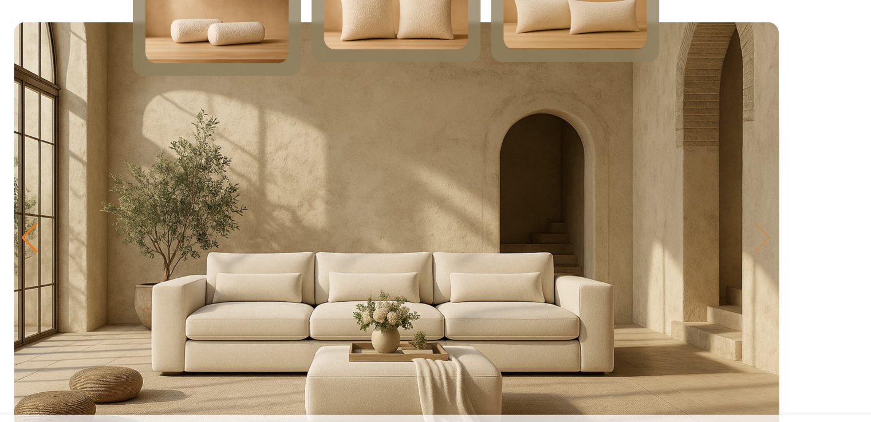
click at [435, 56] on img at bounding box center [436, 21] width 142 height 96
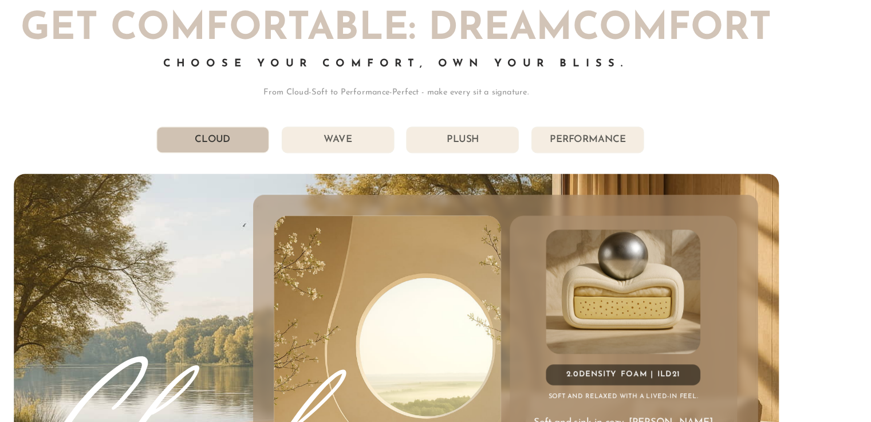
scroll to position [6144, 0]
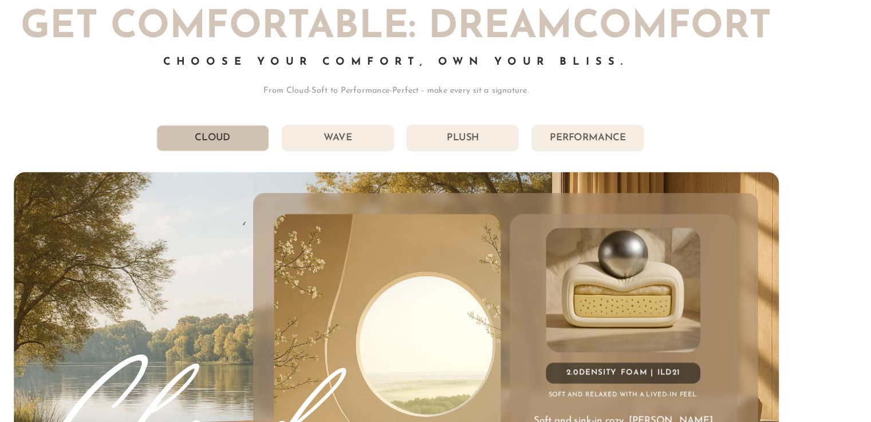
click at [386, 128] on li "Wave" at bounding box center [387, 120] width 93 height 22
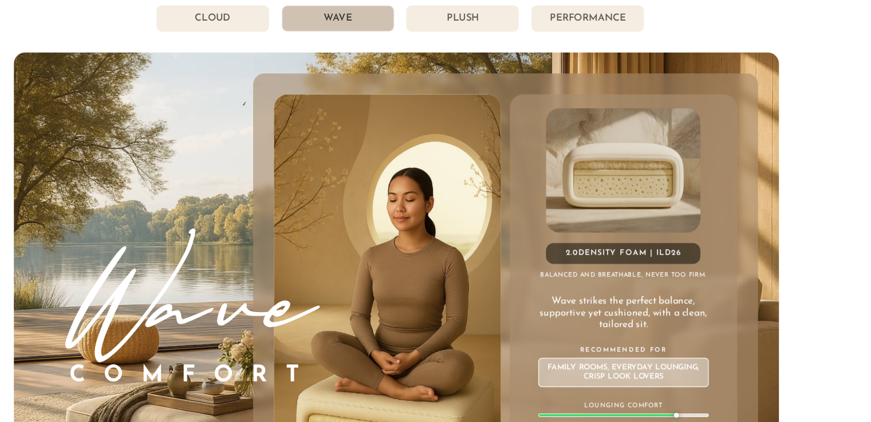
scroll to position [6247, 0]
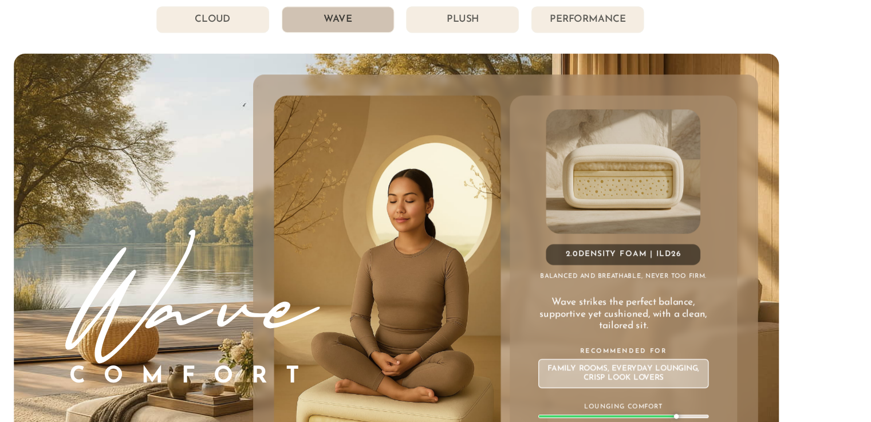
click at [495, 14] on li "Plush" at bounding box center [490, 16] width 93 height 22
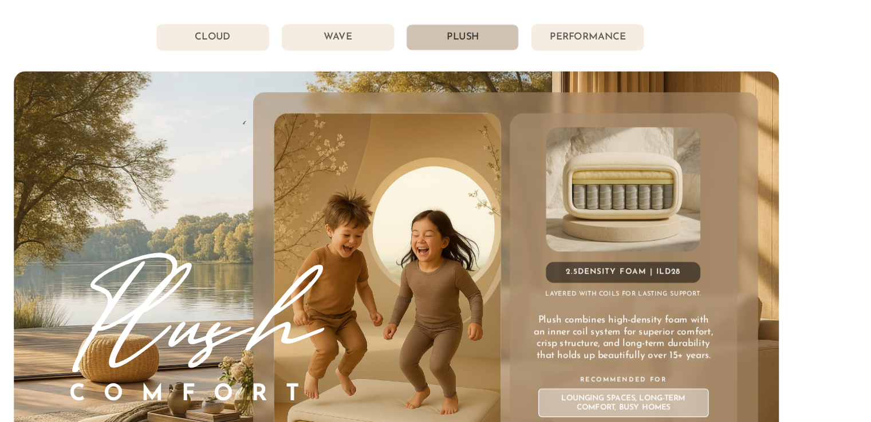
scroll to position [6221, 0]
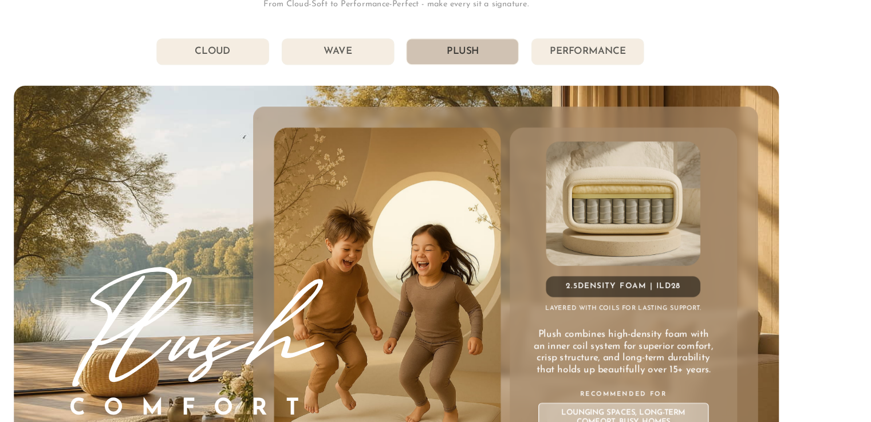
click at [604, 36] on li "Performance" at bounding box center [593, 43] width 93 height 22
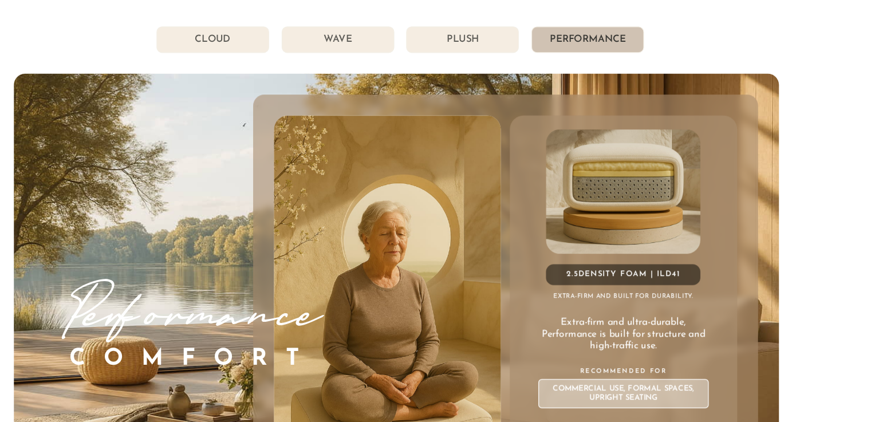
scroll to position [6230, 0]
click at [493, 35] on li "Plush" at bounding box center [490, 33] width 93 height 22
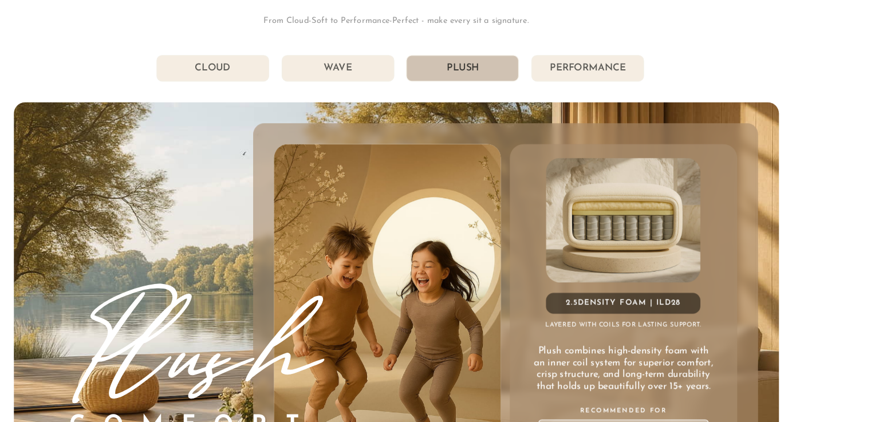
scroll to position [6173, 0]
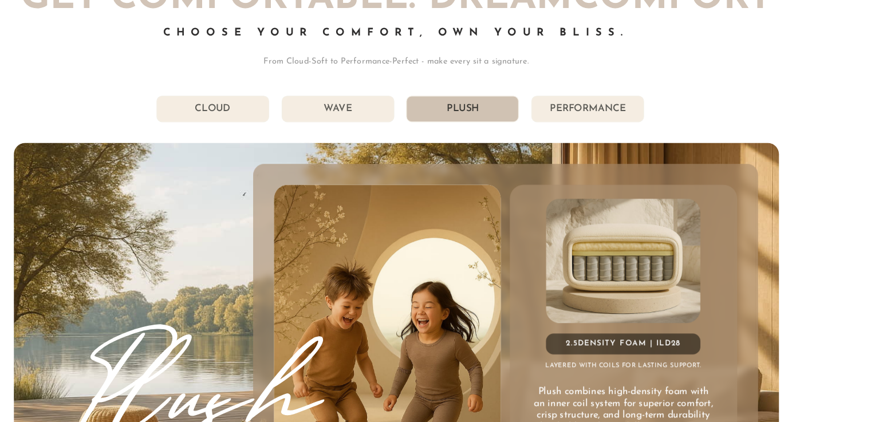
click at [595, 93] on li "Performance" at bounding box center [593, 90] width 93 height 22
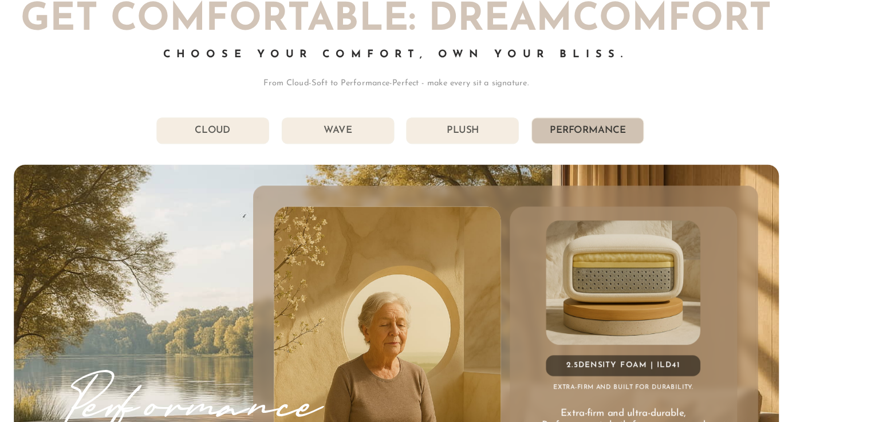
scroll to position [6156, 0]
click at [498, 105] on li "Plush" at bounding box center [490, 108] width 93 height 22
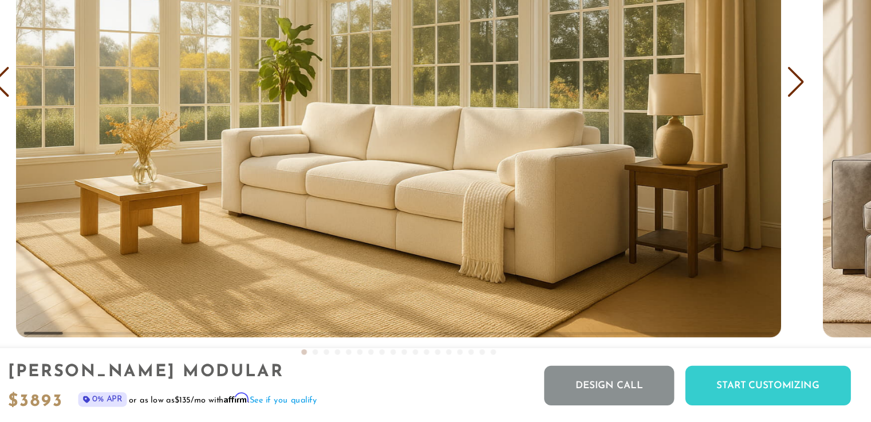
scroll to position [6932, 0]
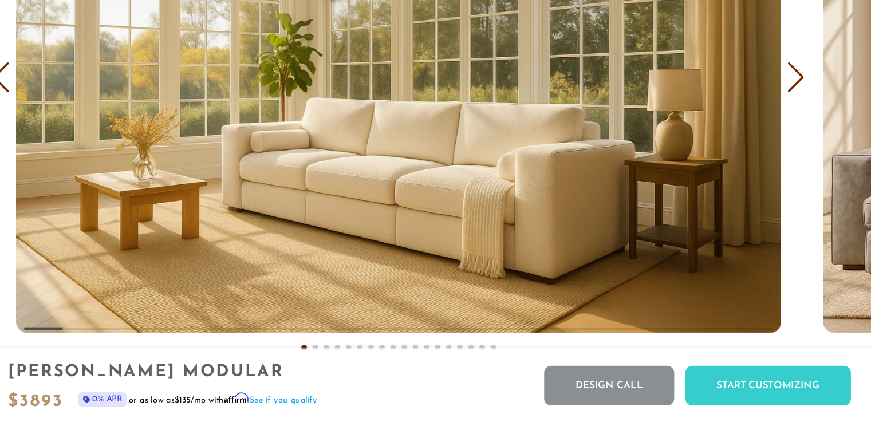
click at [765, 145] on div "Next slide" at bounding box center [763, 138] width 15 height 25
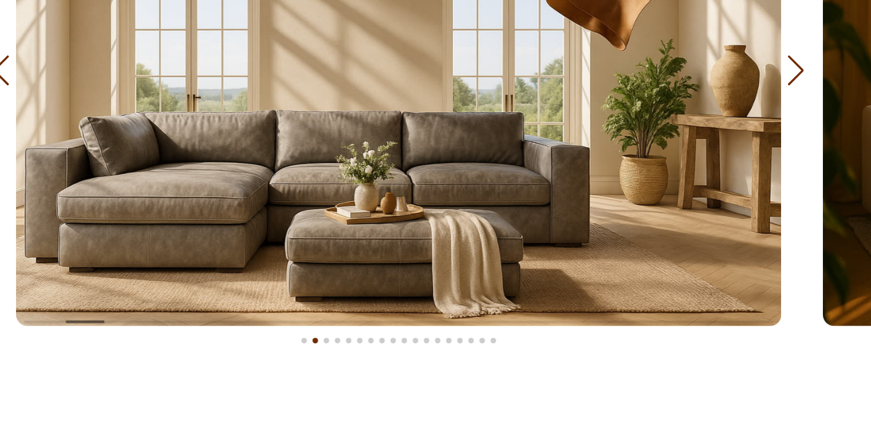
scroll to position [7009, 0]
click at [629, 136] on img "2 / 18" at bounding box center [436, 62] width 630 height 420
click at [768, 67] on div "Next slide" at bounding box center [763, 61] width 15 height 25
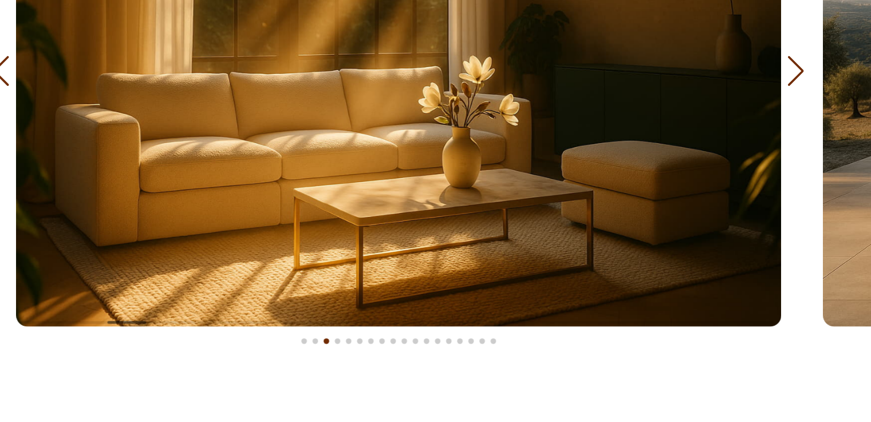
click at [761, 63] on div "Next slide" at bounding box center [763, 61] width 15 height 25
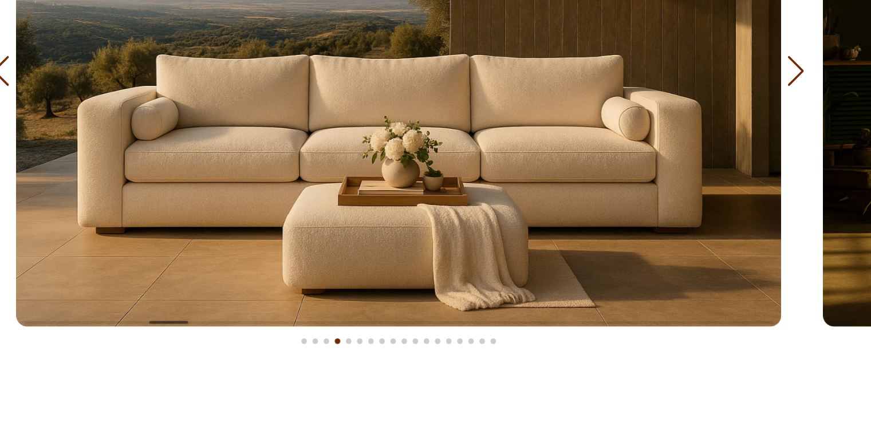
click at [761, 63] on div "Next slide" at bounding box center [763, 61] width 15 height 25
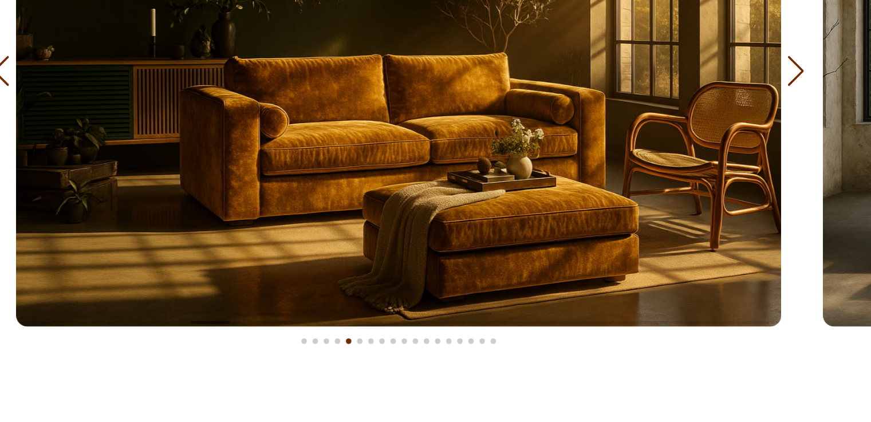
click at [768, 66] on div "Next slide" at bounding box center [763, 61] width 15 height 25
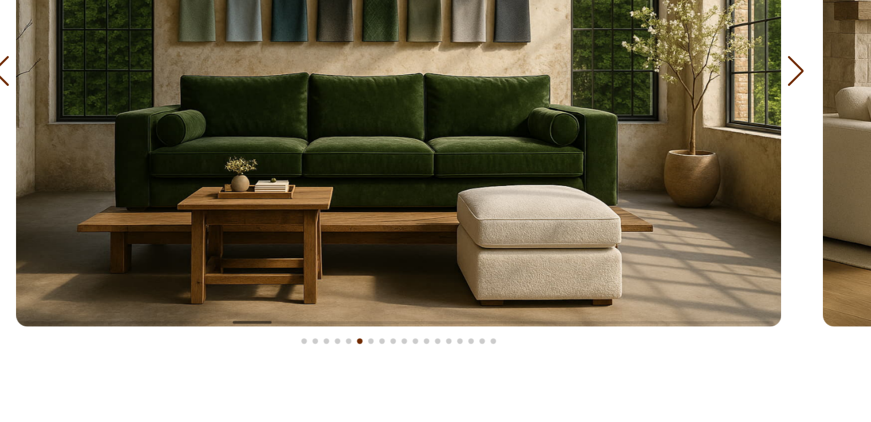
click at [764, 65] on div "Next slide" at bounding box center [763, 61] width 15 height 25
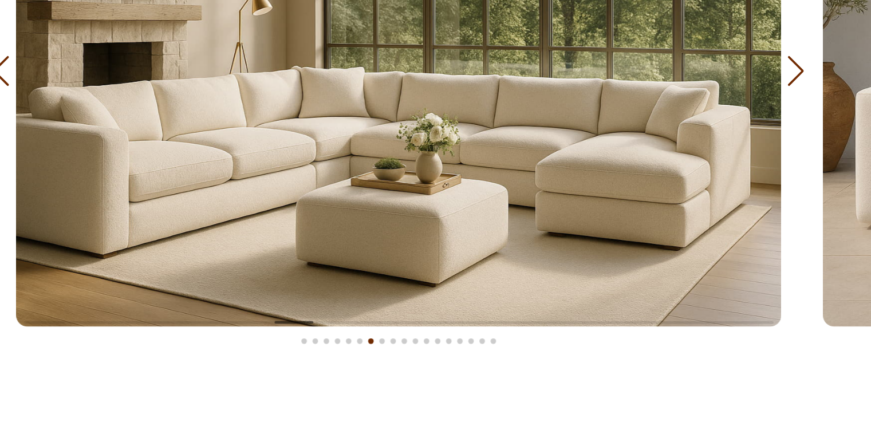
click at [764, 66] on div "Next slide" at bounding box center [763, 61] width 15 height 25
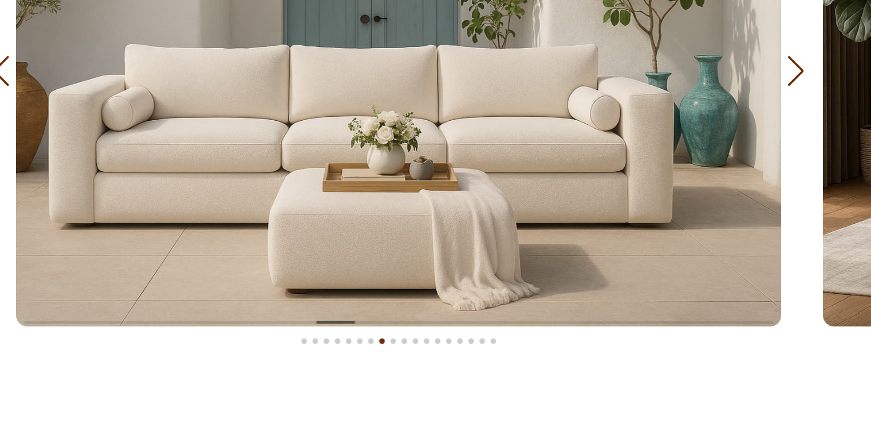
click at [765, 64] on div "Next slide" at bounding box center [763, 61] width 15 height 25
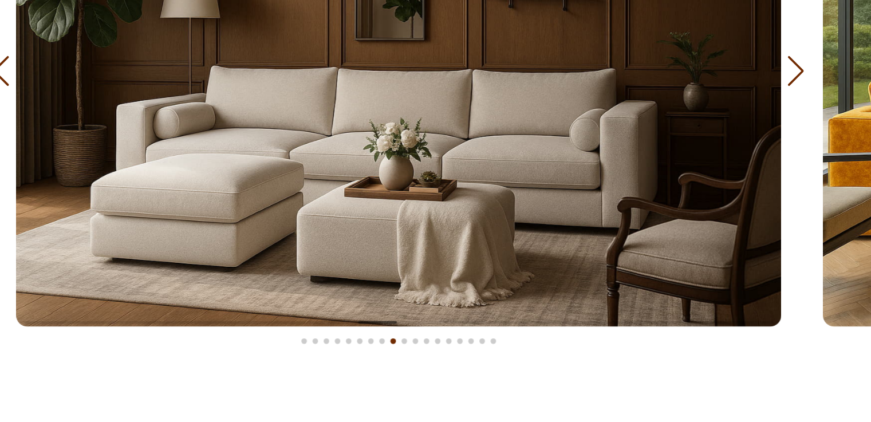
click at [764, 66] on div "Next slide" at bounding box center [763, 61] width 15 height 25
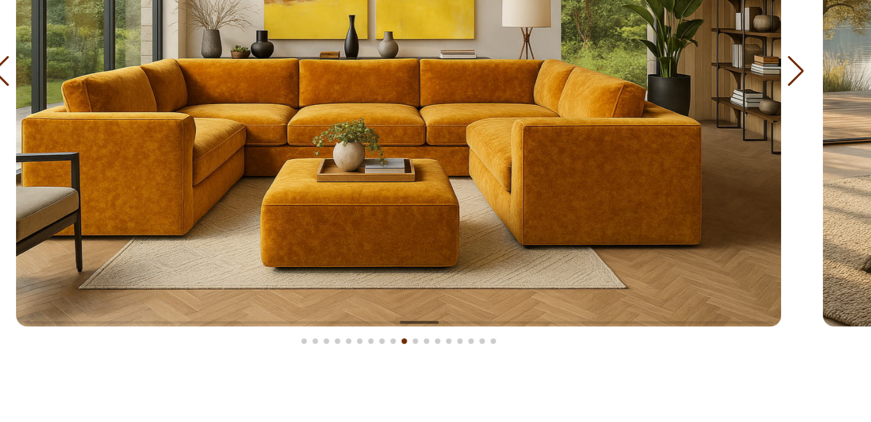
click at [765, 65] on div "Next slide" at bounding box center [763, 61] width 15 height 25
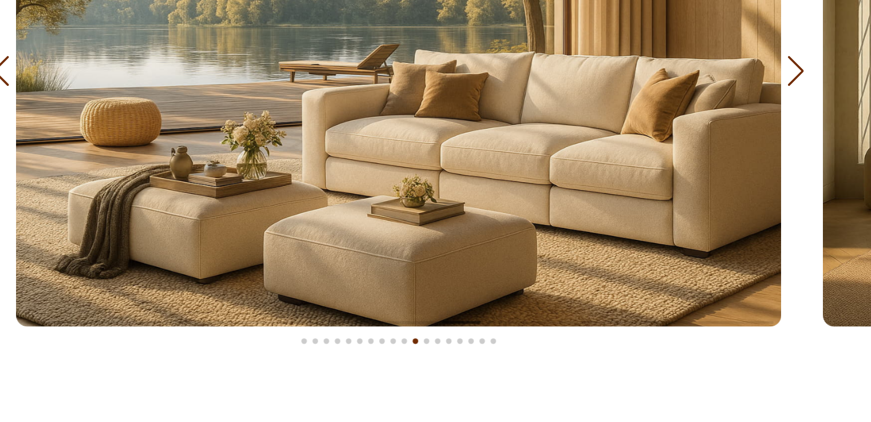
click at [768, 68] on div "Next slide" at bounding box center [763, 61] width 15 height 25
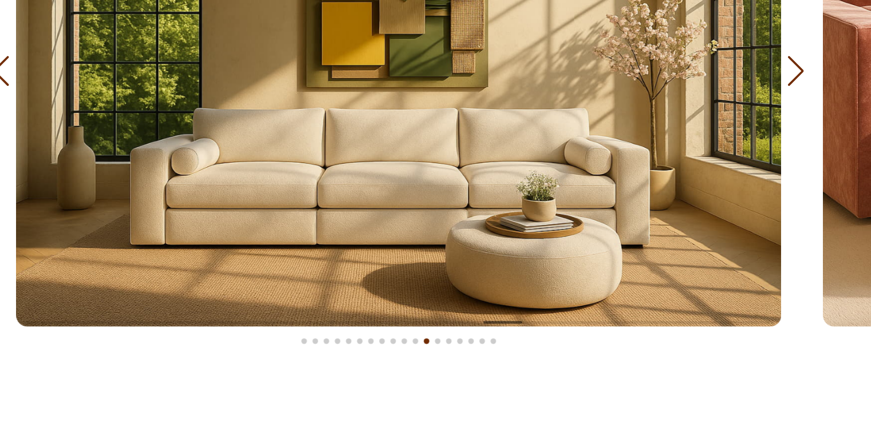
click at [765, 65] on div "Next slide" at bounding box center [763, 61] width 15 height 25
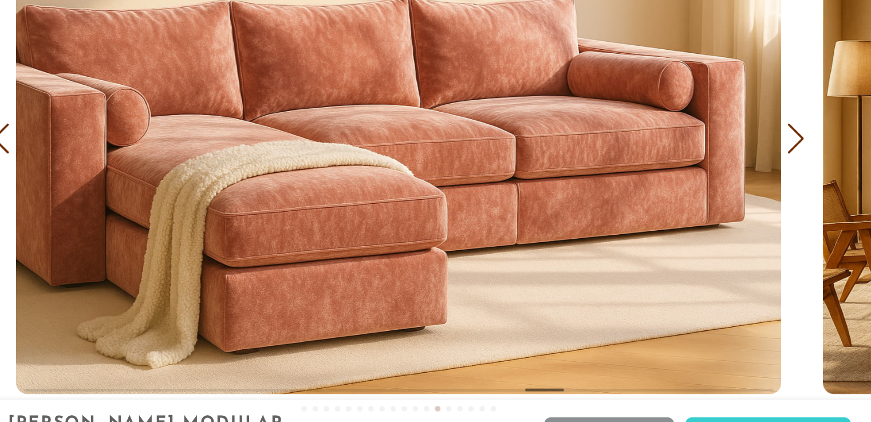
scroll to position [6924, 0]
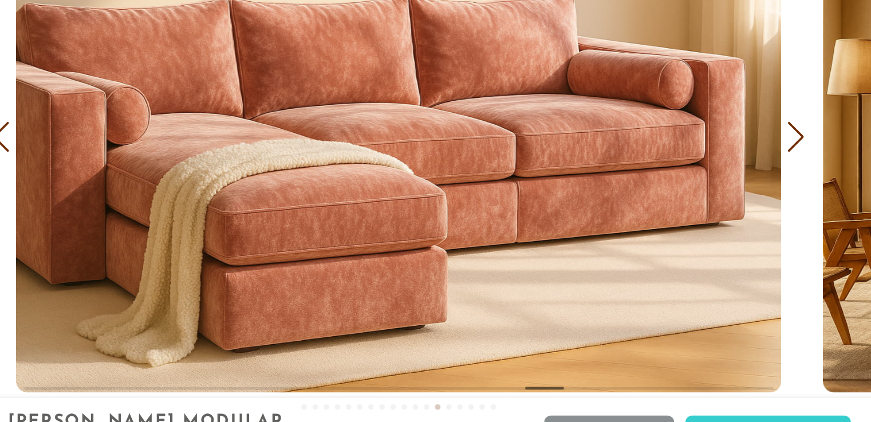
click at [762, 148] on div "Next slide" at bounding box center [763, 146] width 15 height 25
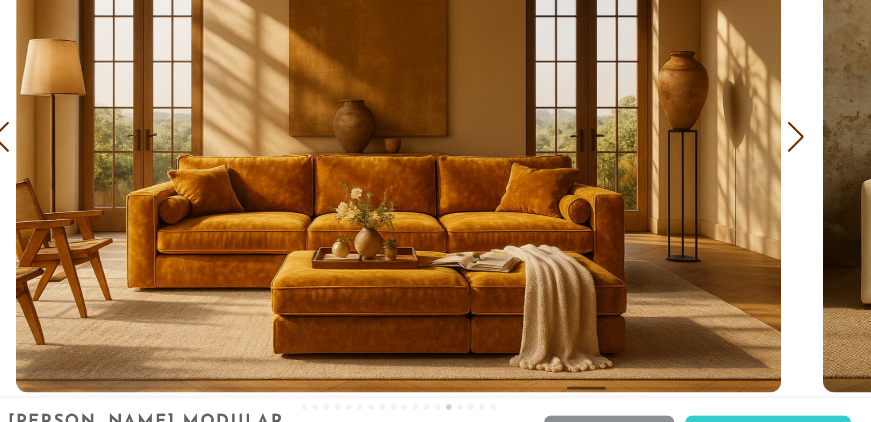
click at [765, 144] on div "Next slide" at bounding box center [763, 146] width 15 height 25
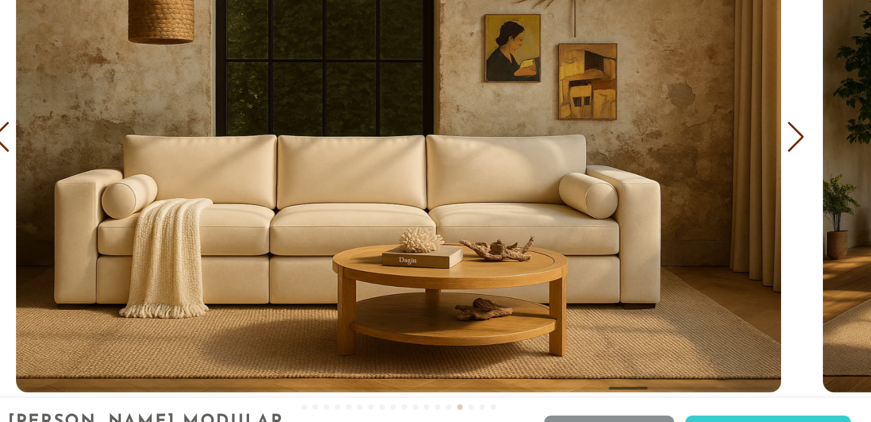
click at [768, 143] on div "Next slide" at bounding box center [763, 146] width 15 height 25
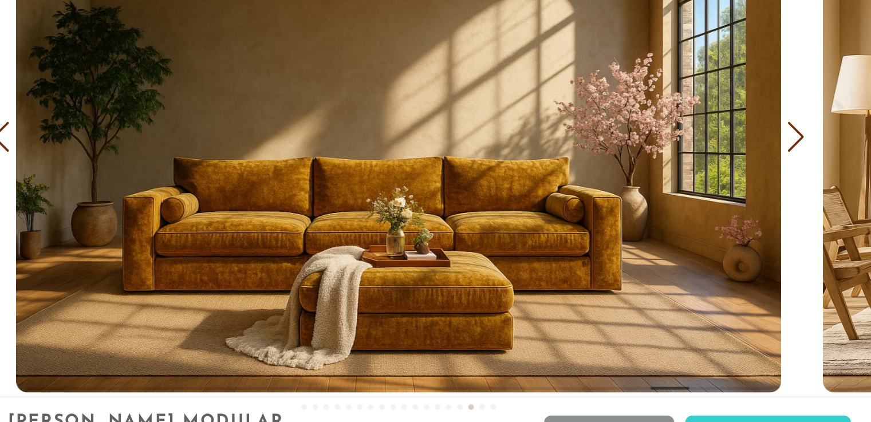
click at [767, 146] on div "Next slide" at bounding box center [763, 146] width 15 height 25
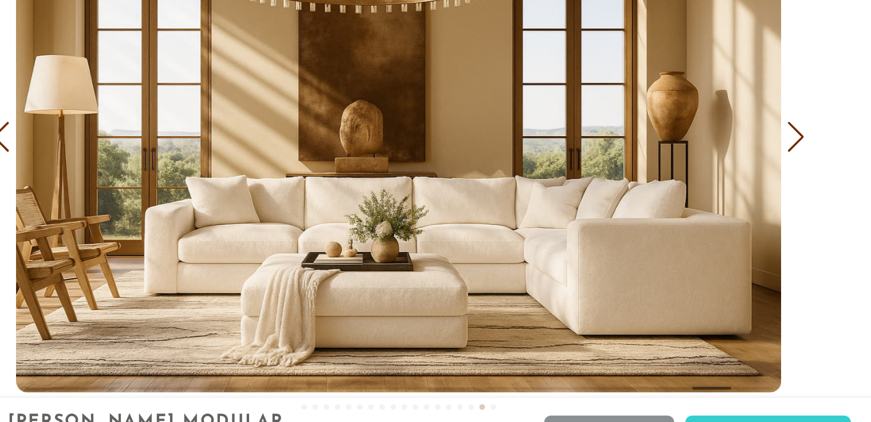
click at [764, 144] on div "Next slide" at bounding box center [763, 146] width 15 height 25
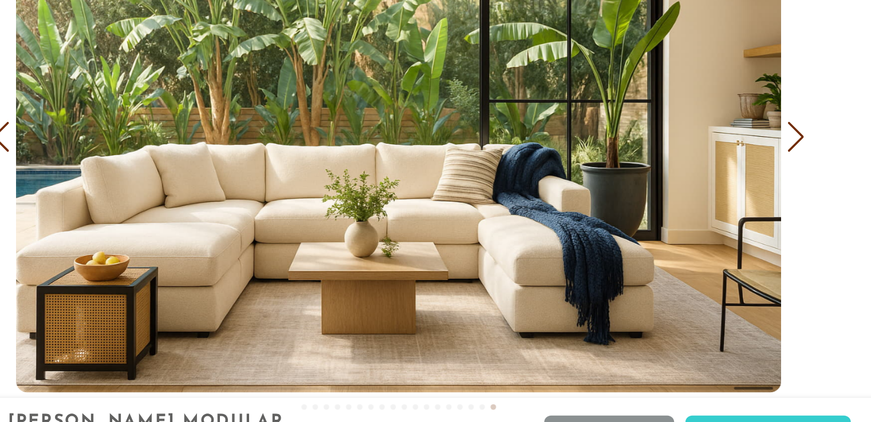
click at [761, 151] on div "Next slide" at bounding box center [763, 146] width 15 height 25
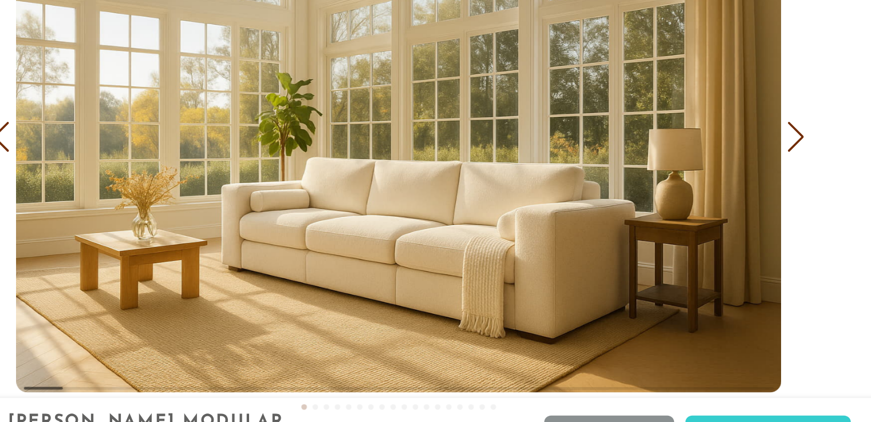
click at [765, 148] on div "Next slide" at bounding box center [763, 146] width 15 height 25
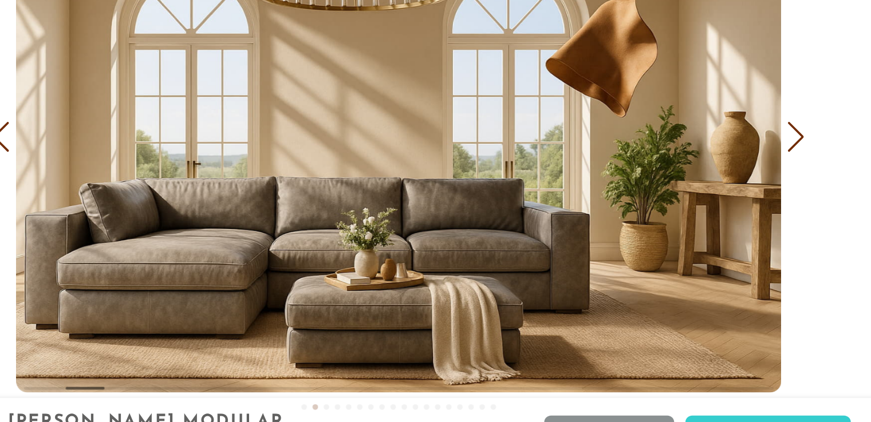
click at [779, 147] on div "COVER IT: DreamThread Choose Your Fabric, Paint Your Story. Every shade, every …" at bounding box center [435, 98] width 871 height 584
click at [767, 149] on div "Next slide" at bounding box center [763, 146] width 15 height 25
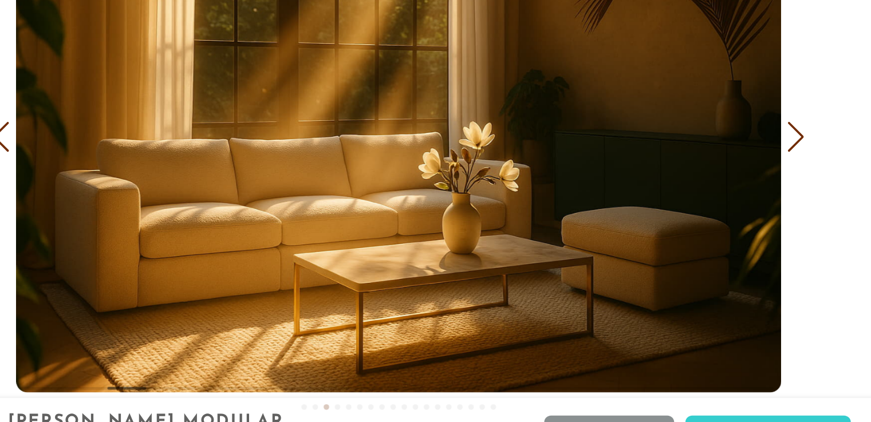
click at [768, 148] on div "Next slide" at bounding box center [763, 146] width 15 height 25
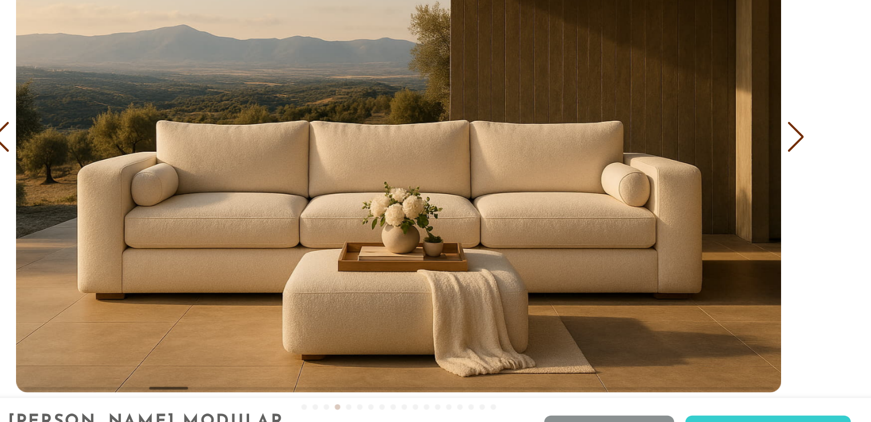
click at [766, 150] on div "Next slide" at bounding box center [763, 146] width 15 height 25
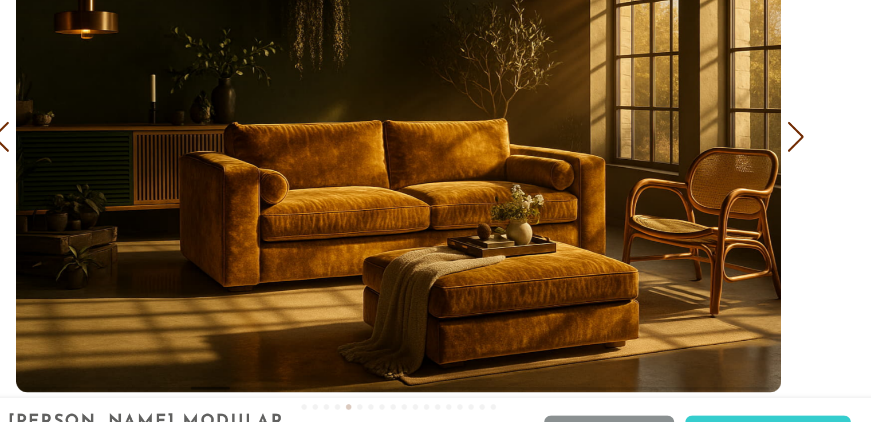
click at [766, 150] on div "Next slide" at bounding box center [763, 146] width 15 height 25
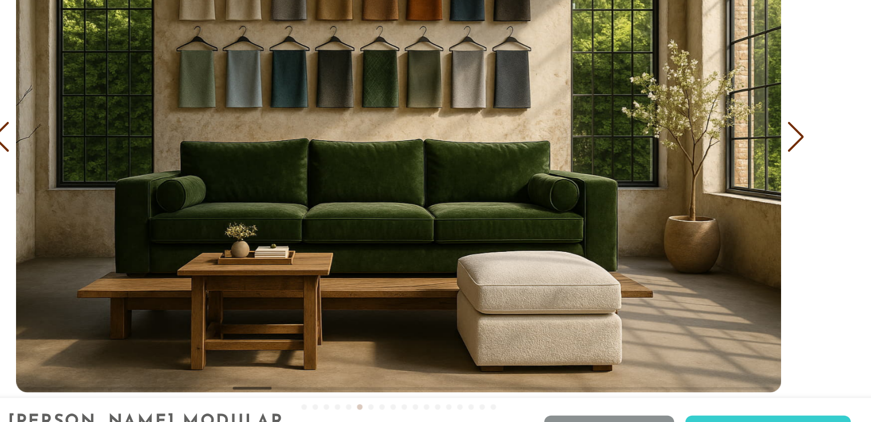
click at [768, 151] on div "Next slide" at bounding box center [763, 146] width 15 height 25
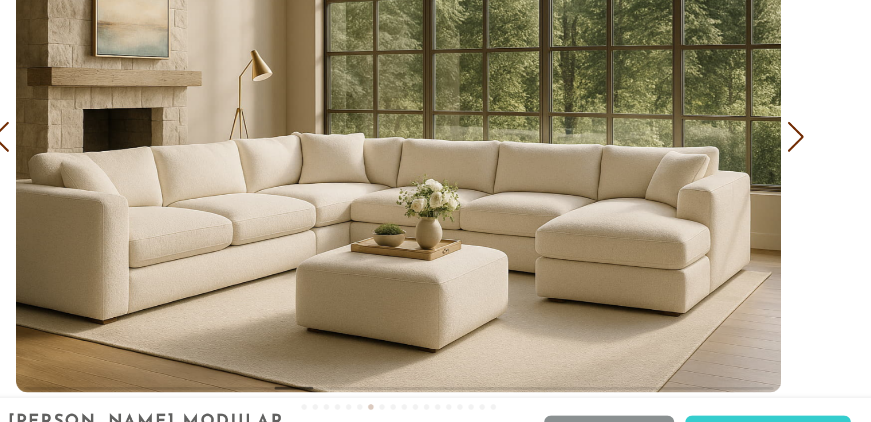
click at [768, 150] on div "Next slide" at bounding box center [763, 146] width 15 height 25
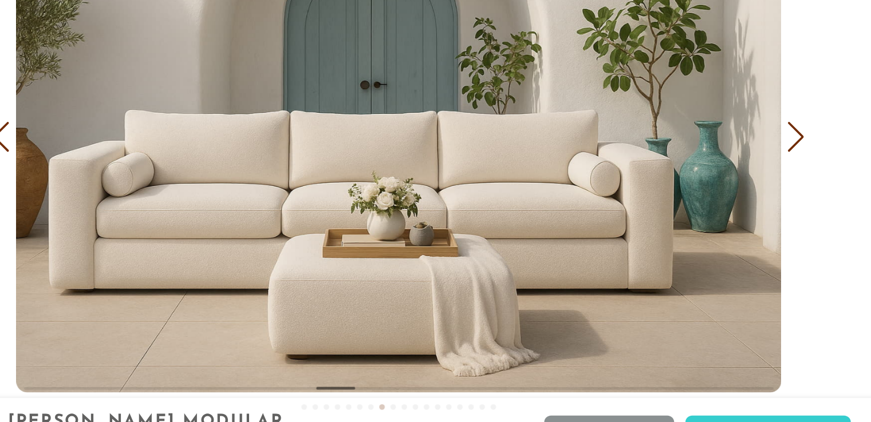
click at [769, 148] on div "Next slide" at bounding box center [763, 146] width 15 height 25
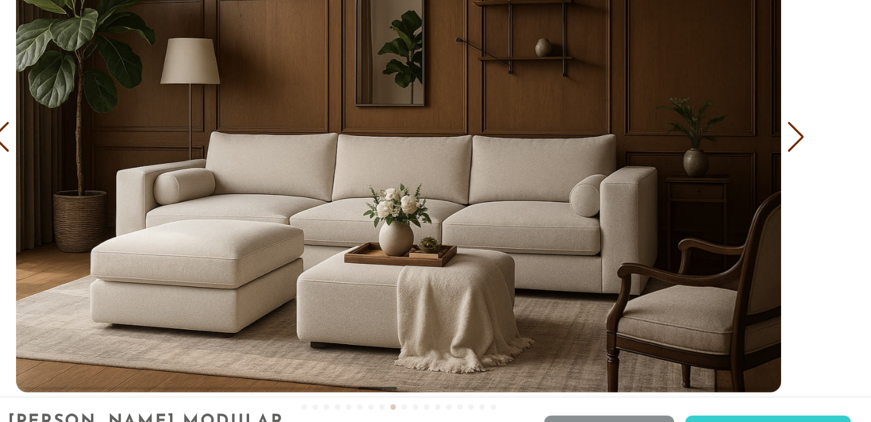
click at [771, 149] on div "Next slide" at bounding box center [763, 146] width 15 height 25
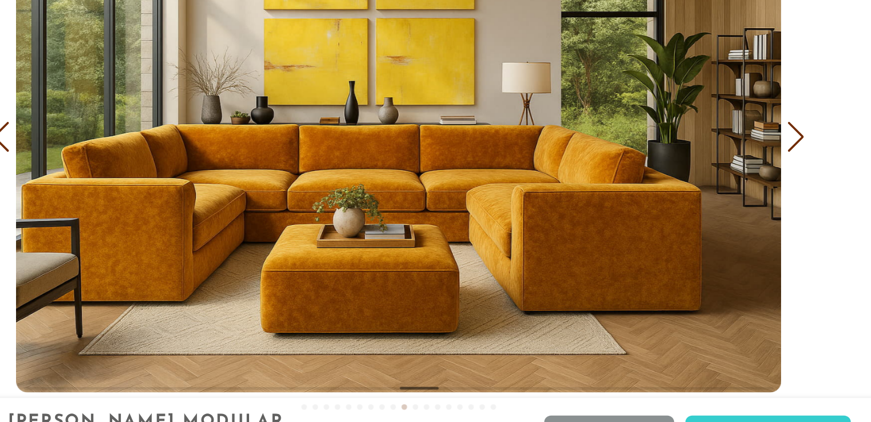
click at [770, 148] on div "Next slide" at bounding box center [763, 146] width 15 height 25
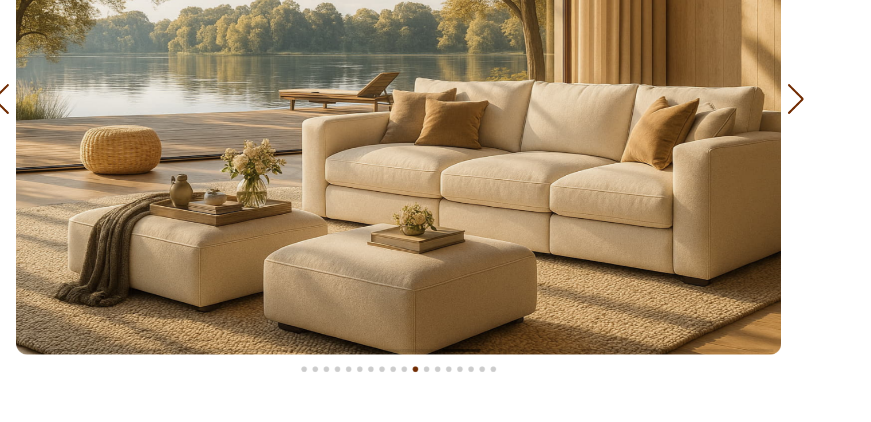
scroll to position [6987, 0]
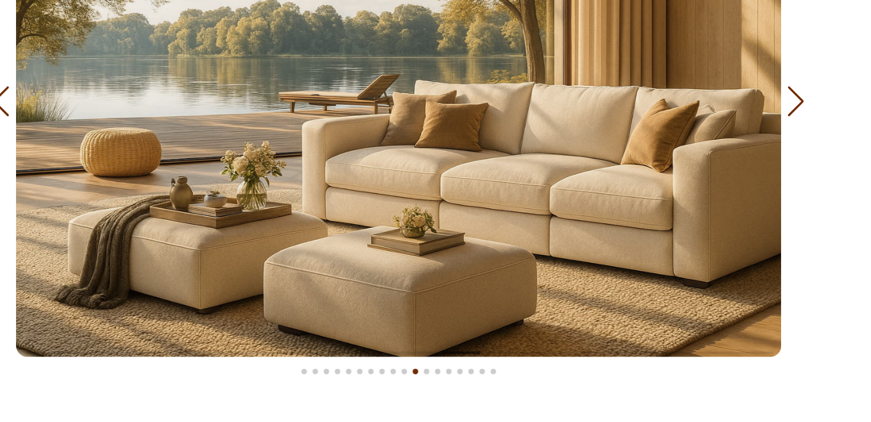
click at [107, 78] on div "Previous slide" at bounding box center [108, 83] width 15 height 25
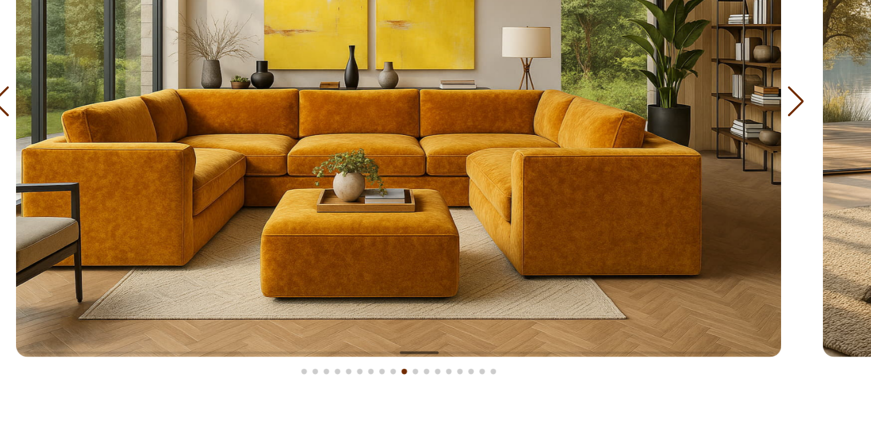
click at [110, 76] on div "Previous slide" at bounding box center [108, 83] width 15 height 25
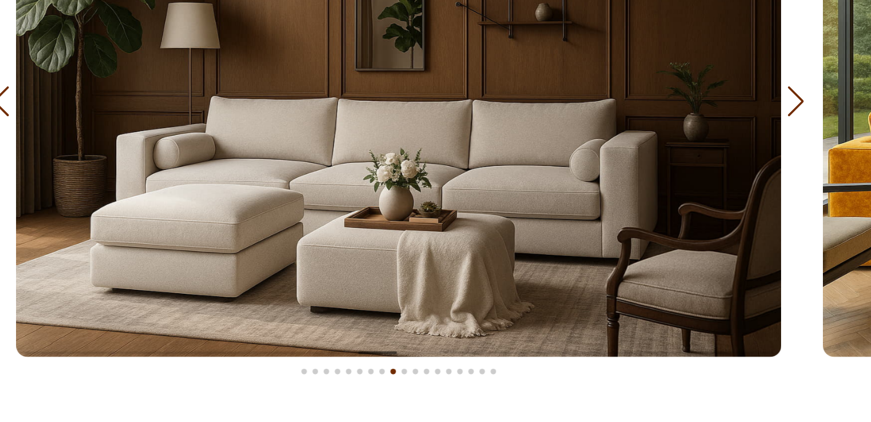
click at [107, 77] on div "Previous slide" at bounding box center [108, 83] width 15 height 25
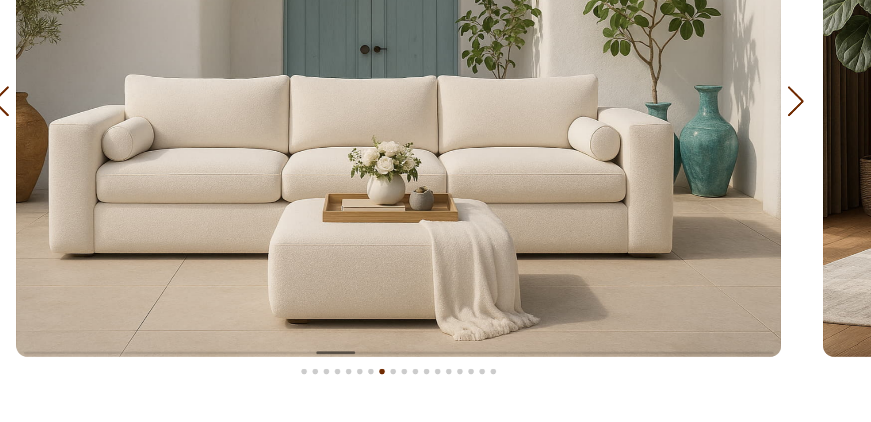
click at [107, 76] on div "Previous slide" at bounding box center [108, 83] width 15 height 25
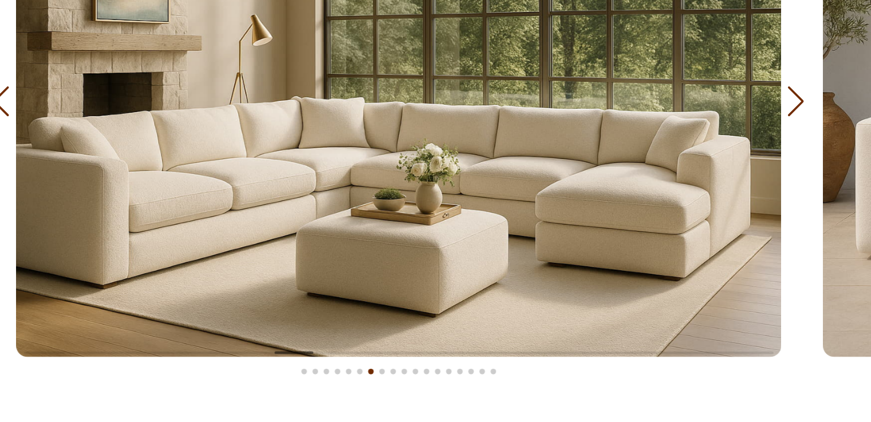
click at [107, 76] on div "Previous slide" at bounding box center [108, 83] width 15 height 25
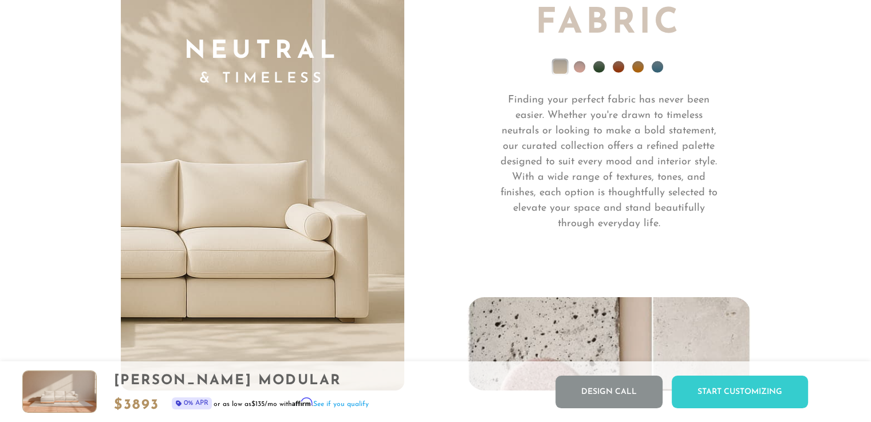
scroll to position [8094, 0]
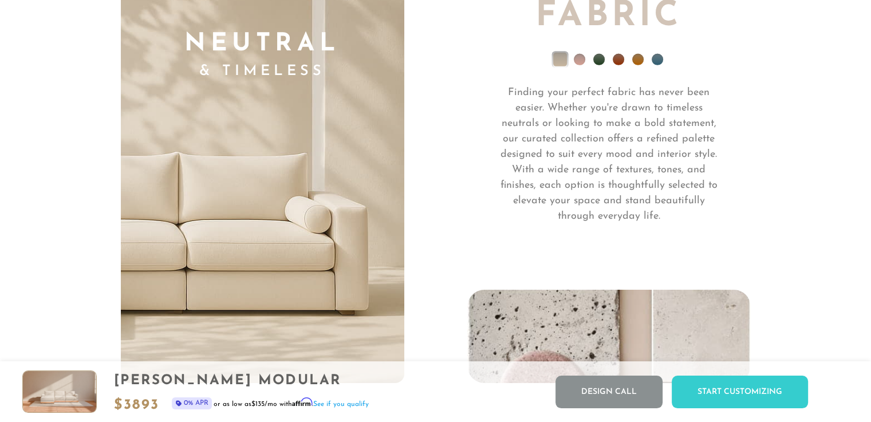
click at [660, 58] on ul at bounding box center [610, 63] width 284 height 46
click at [659, 60] on li at bounding box center [657, 59] width 11 height 11
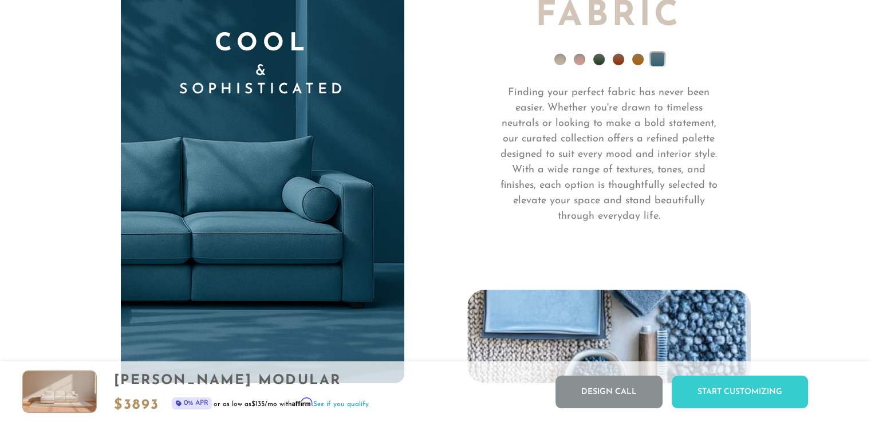
click at [634, 57] on ul at bounding box center [610, 63] width 284 height 46
click at [638, 60] on li at bounding box center [638, 59] width 11 height 11
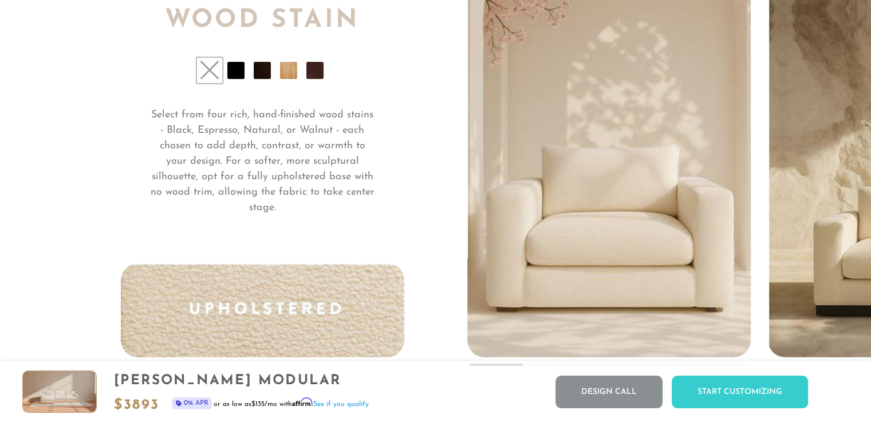
scroll to position [8577, 0]
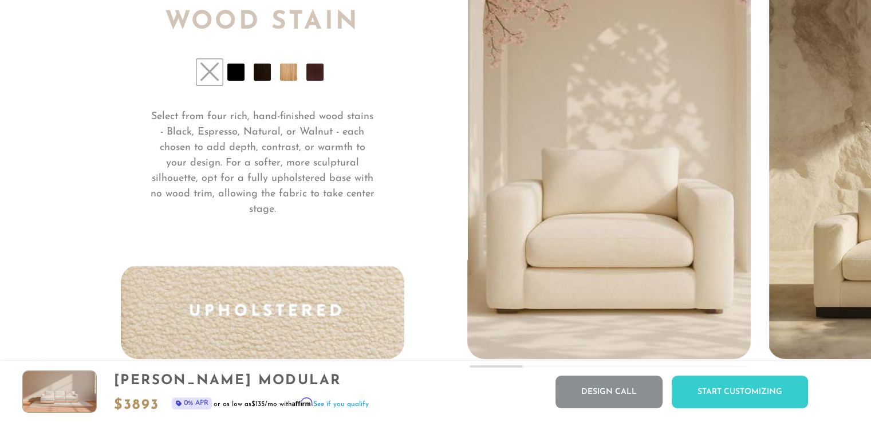
click at [293, 70] on li at bounding box center [288, 72] width 17 height 17
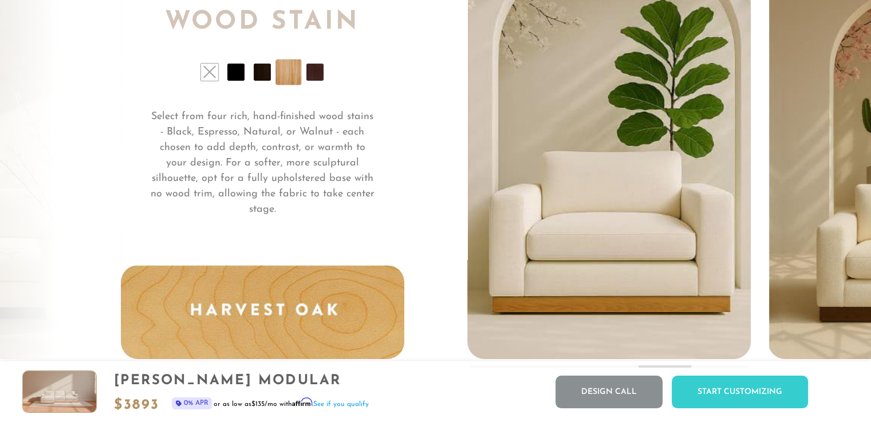
click at [261, 73] on li at bounding box center [262, 72] width 17 height 17
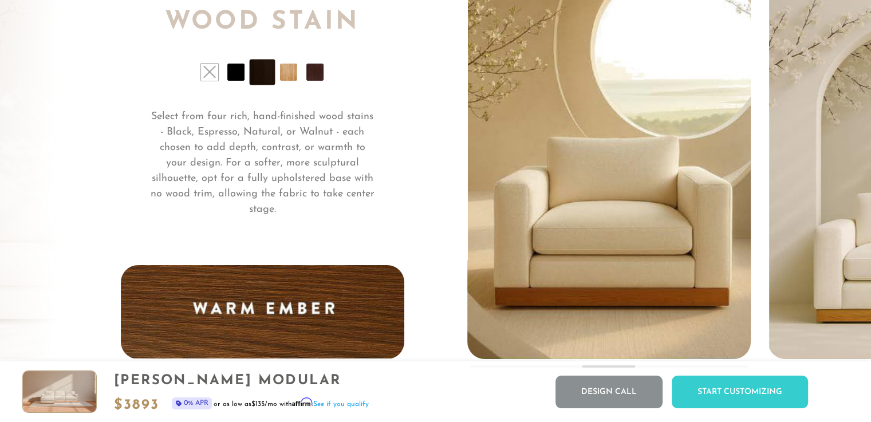
click at [236, 73] on li at bounding box center [235, 72] width 17 height 17
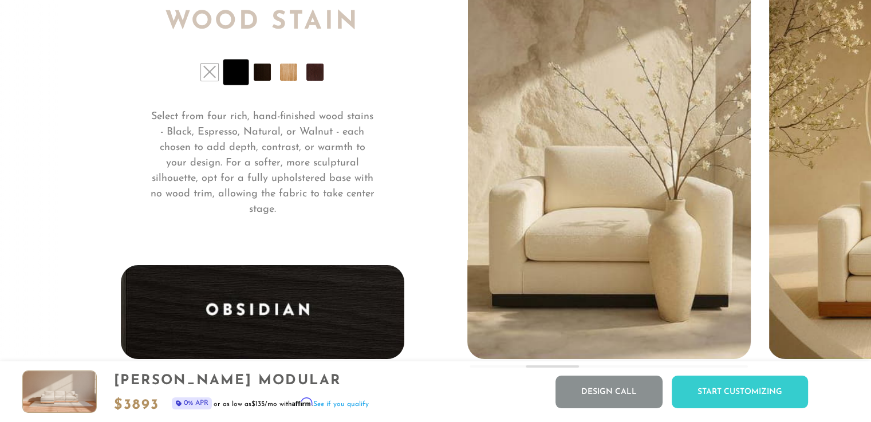
click at [317, 73] on li at bounding box center [315, 72] width 17 height 17
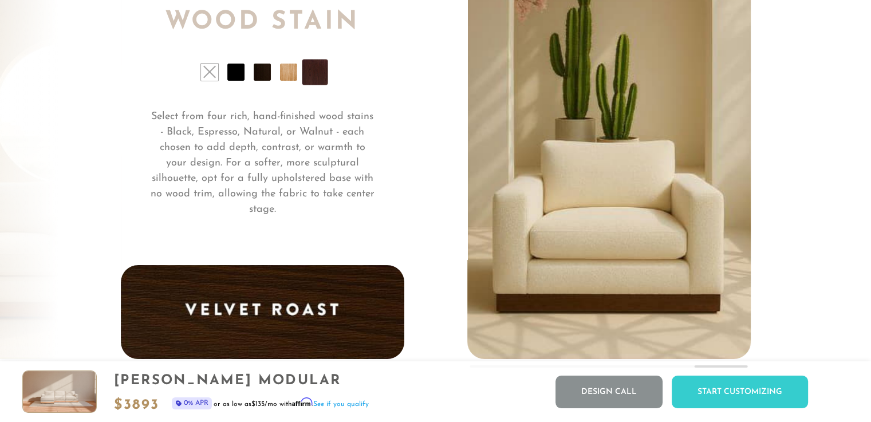
click at [282, 69] on li at bounding box center [288, 72] width 17 height 17
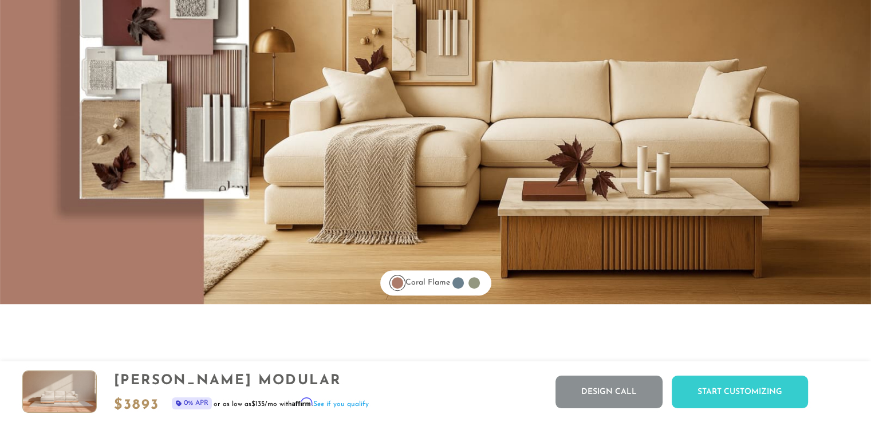
scroll to position [9258, 0]
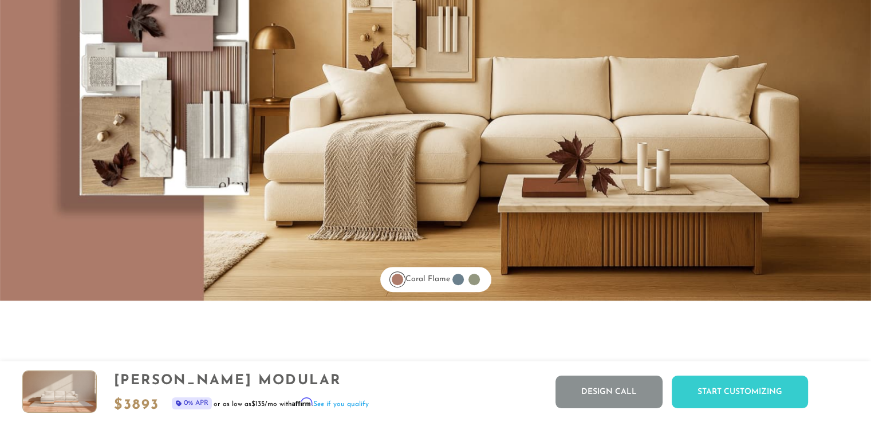
click at [462, 280] on div at bounding box center [458, 279] width 11 height 11
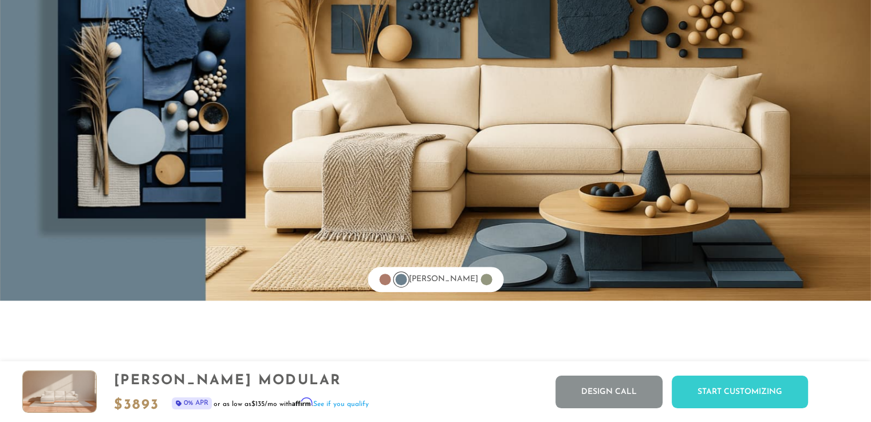
click at [481, 280] on div at bounding box center [486, 279] width 11 height 11
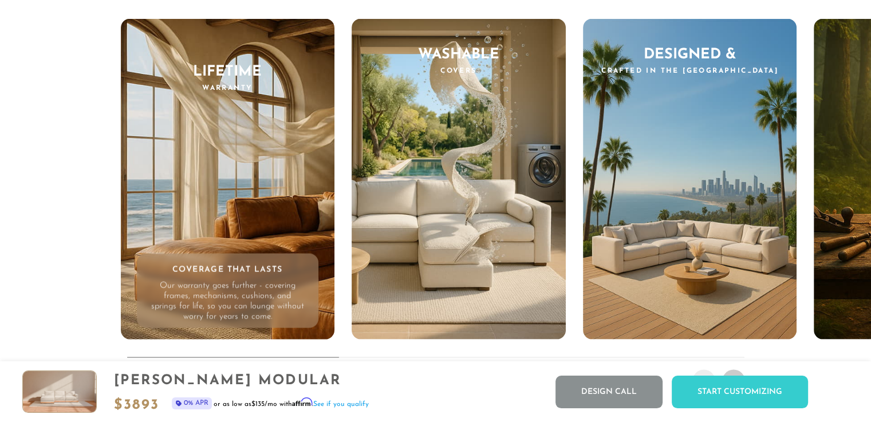
scroll to position [10909, 0]
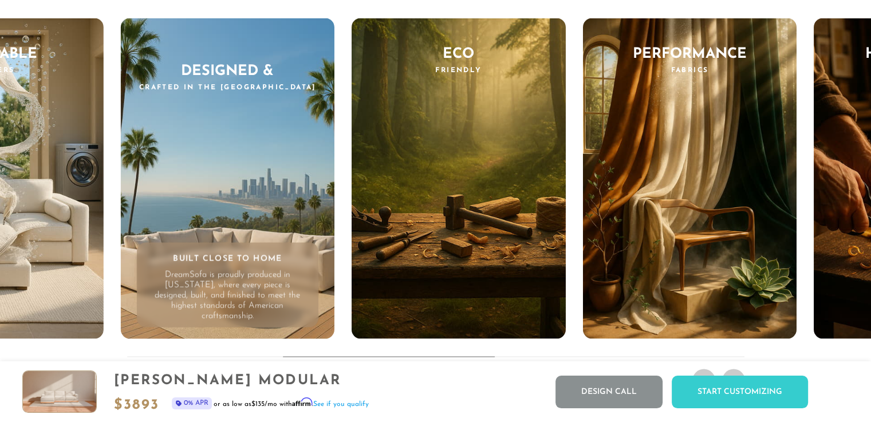
click at [482, 198] on div "Eco Friendly Consciously Made Sustainably sourced [PERSON_NAME] and thoughtfull…" at bounding box center [459, 178] width 214 height 321
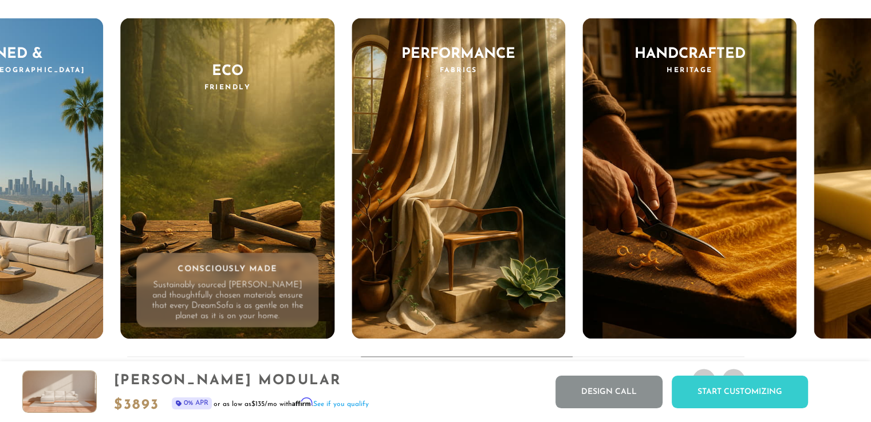
click at [485, 217] on div "Performance Fabrics Engineered for Everyday Our fabrics are engineered to do mo…" at bounding box center [459, 178] width 214 height 321
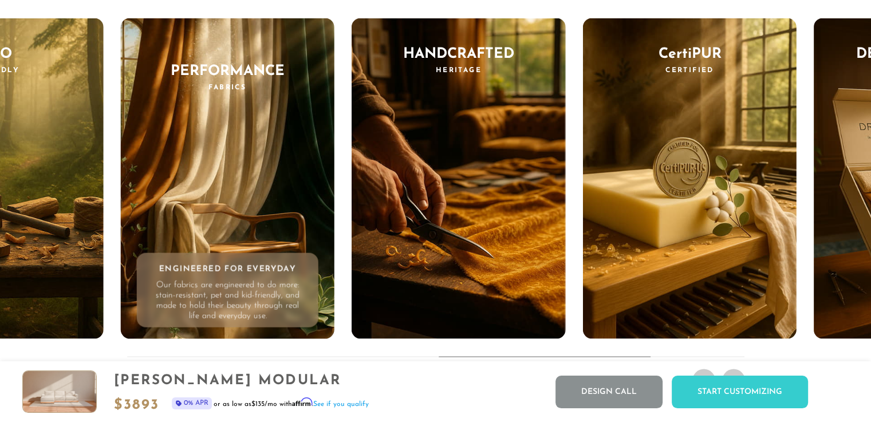
click at [490, 232] on div "Handcrafted Heritage Artisan Legacy Each piece is bench-made by skilled artisan…" at bounding box center [459, 178] width 214 height 321
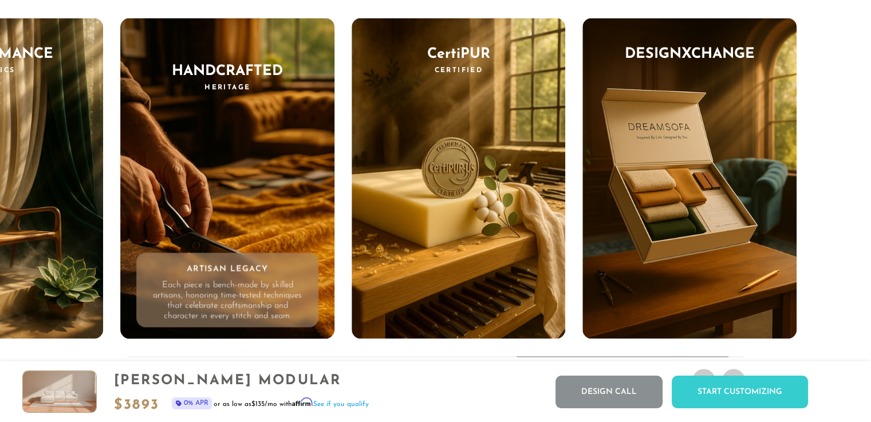
click at [498, 253] on div "CertiPUR Certified Tested for Trust We use only CertiPUR-US© certified foams - …" at bounding box center [459, 178] width 214 height 321
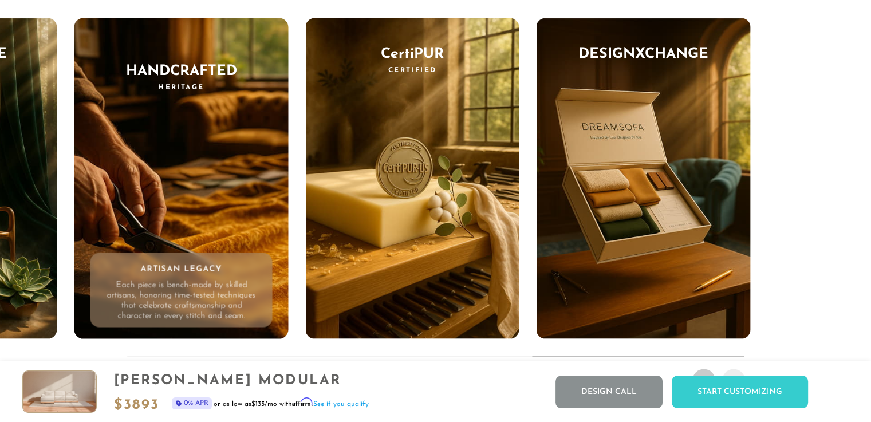
click at [579, 277] on p "Our exclusive program offers lifetime cushion and cover replacement, affordable…" at bounding box center [644, 296] width 154 height 52
click at [415, 259] on div "Tested for Trust We use only CertiPUR-[GEOGRAPHIC_DATA]© certified foams - free…" at bounding box center [412, 285] width 182 height 85
click at [581, 294] on p "Our exclusive program offers lifetime cushion and cover replacement, affordable…" at bounding box center [644, 296] width 154 height 52
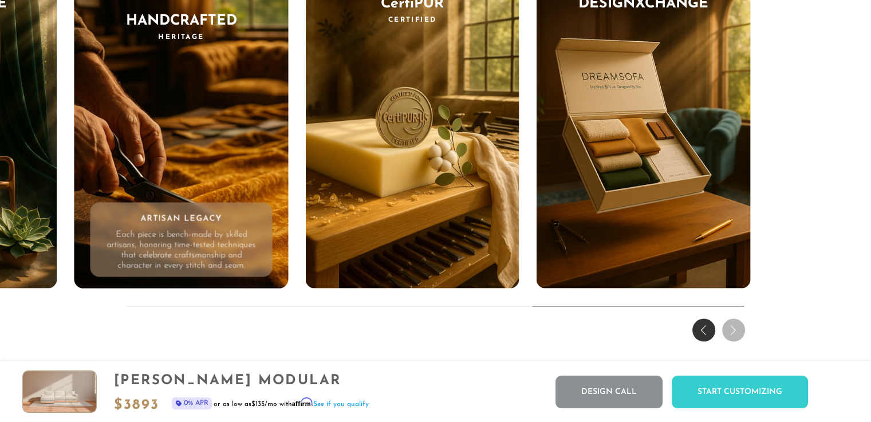
scroll to position [10953, 0]
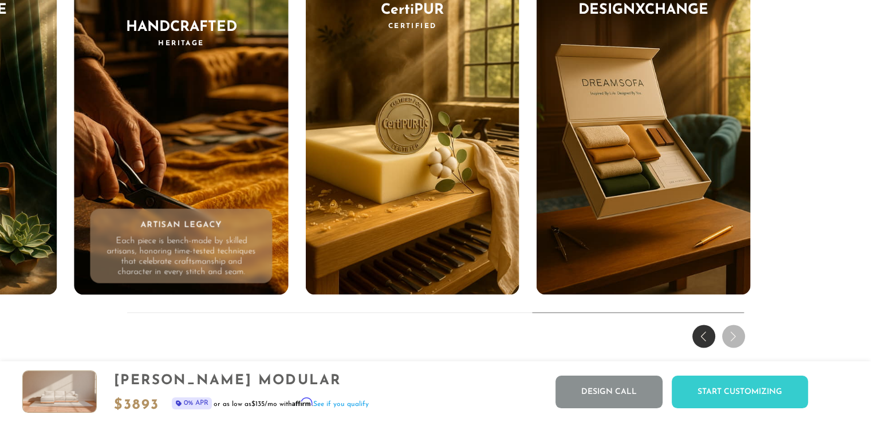
click at [579, 248] on p "Our exclusive program offers lifetime cushion and cover replacement, affordable…" at bounding box center [644, 252] width 154 height 52
click at [363, 219] on div "Tested for Trust We use only CertiPUR-[GEOGRAPHIC_DATA]© certified foams - free…" at bounding box center [412, 241] width 182 height 85
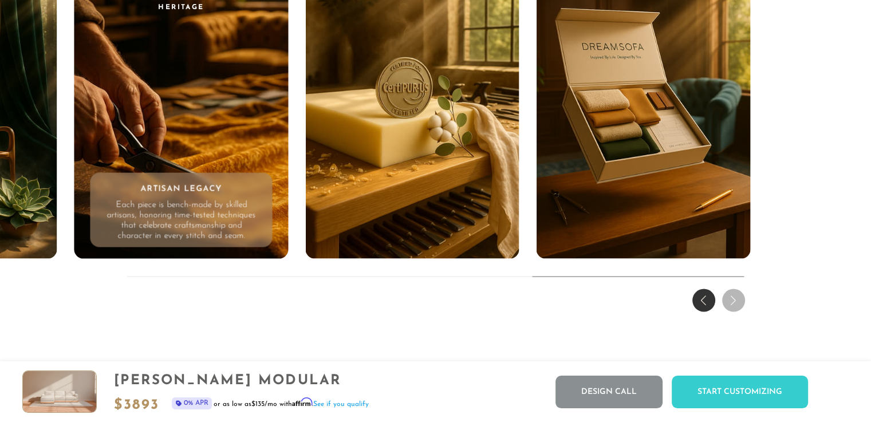
scroll to position [10989, 0]
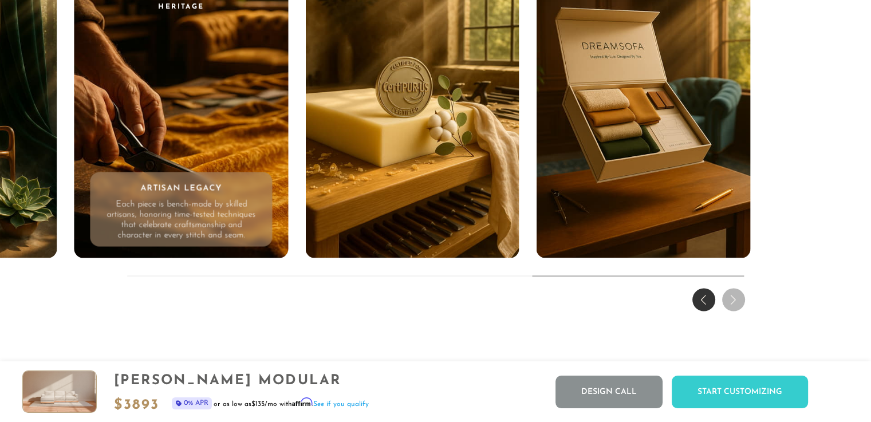
click at [352, 200] on div "Tested for Trust We use only CertiPUR-[GEOGRAPHIC_DATA]© certified foams - free…" at bounding box center [412, 204] width 182 height 85
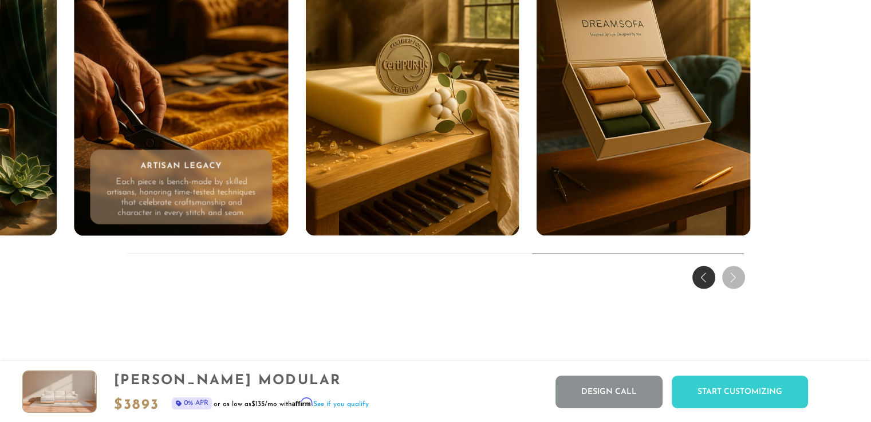
scroll to position [11014, 0]
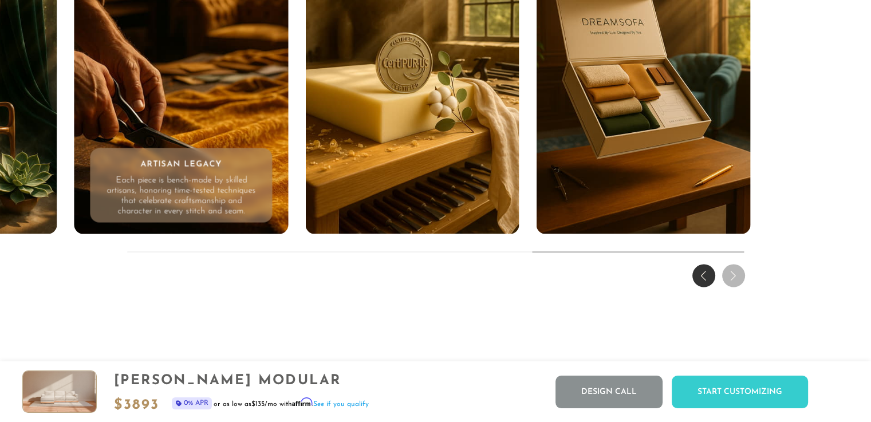
click at [359, 190] on p "We use only CertiPUR-[GEOGRAPHIC_DATA]© certified foams - free from harmful che…" at bounding box center [413, 192] width 154 height 52
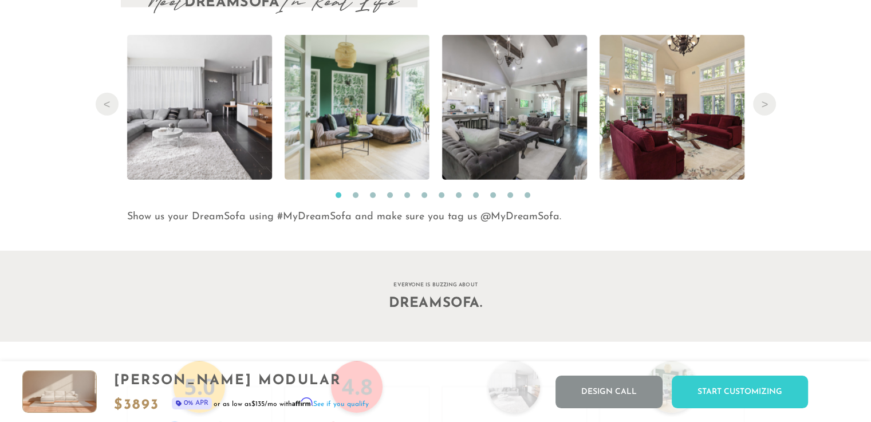
scroll to position [11875, 0]
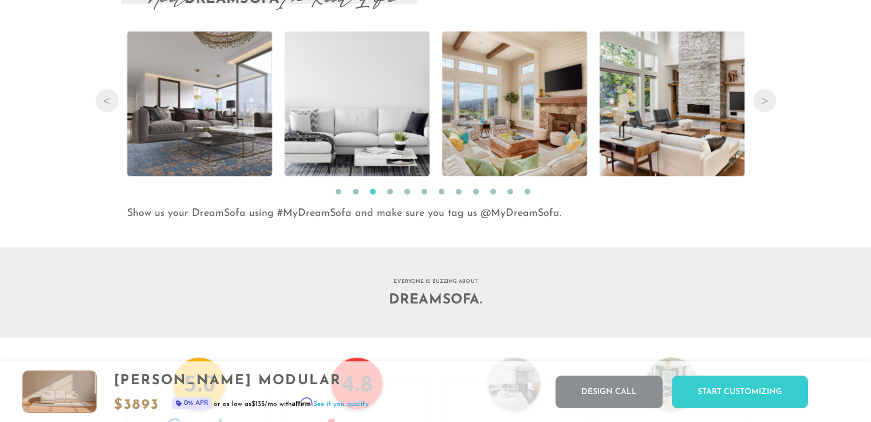
click at [492, 219] on p "Show us your DreamSofa using #MyDreamSofa and make sure you tag us @MyDreamSofa." at bounding box center [439, 213] width 624 height 15
